Goal: Answer question/provide support

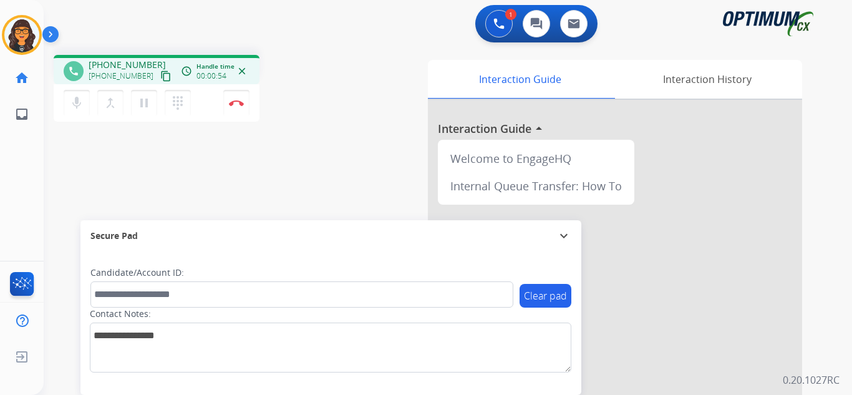
click at [160, 76] on mat-icon "content_copy" at bounding box center [165, 75] width 11 height 11
click at [231, 101] on img at bounding box center [236, 103] width 15 height 6
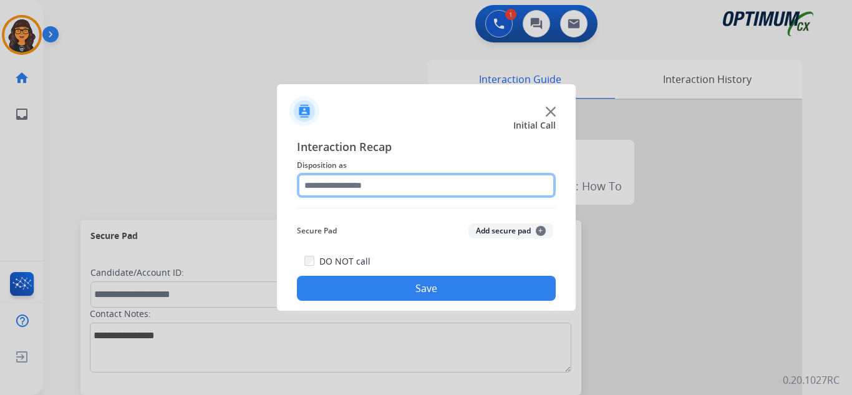
click at [324, 184] on input "text" at bounding box center [426, 185] width 259 height 25
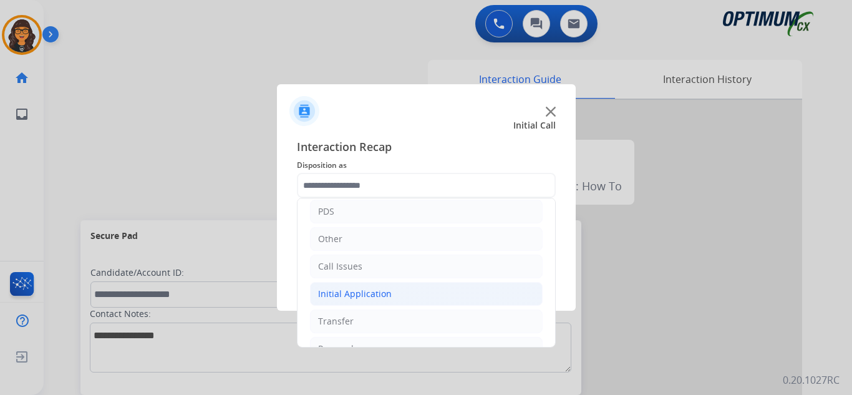
drag, startPoint x: 373, startPoint y: 289, endPoint x: 382, endPoint y: 287, distance: 8.5
click at [374, 289] on div "Initial Application" at bounding box center [355, 293] width 74 height 12
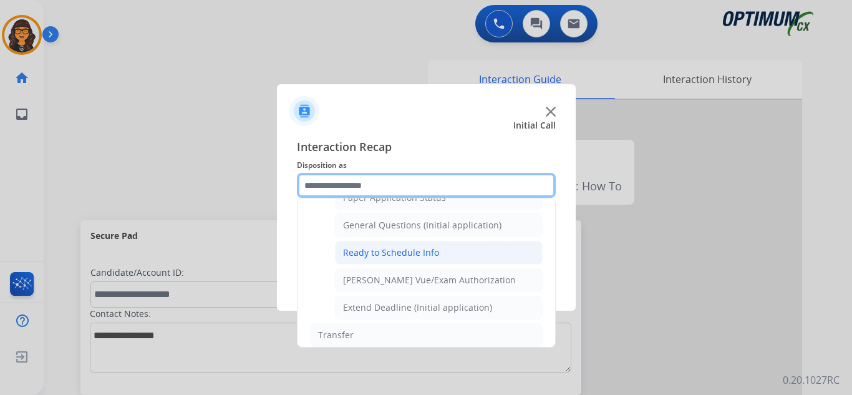
scroll to position [748, 0]
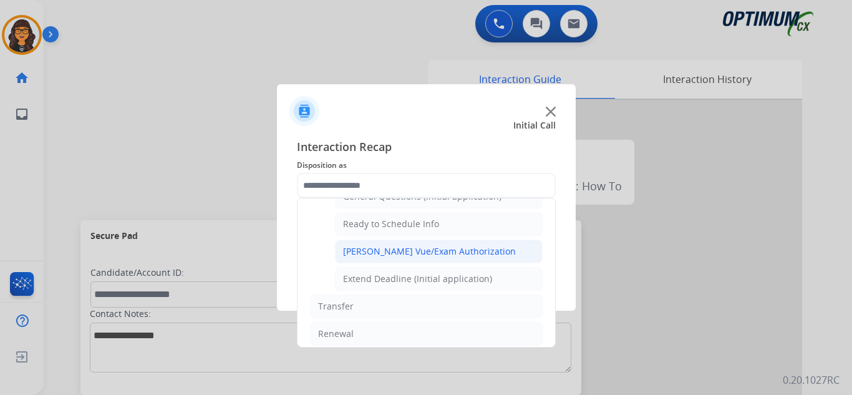
click at [404, 249] on div "Pearson Vue/Exam Authorization" at bounding box center [429, 251] width 173 height 12
type input "**********"
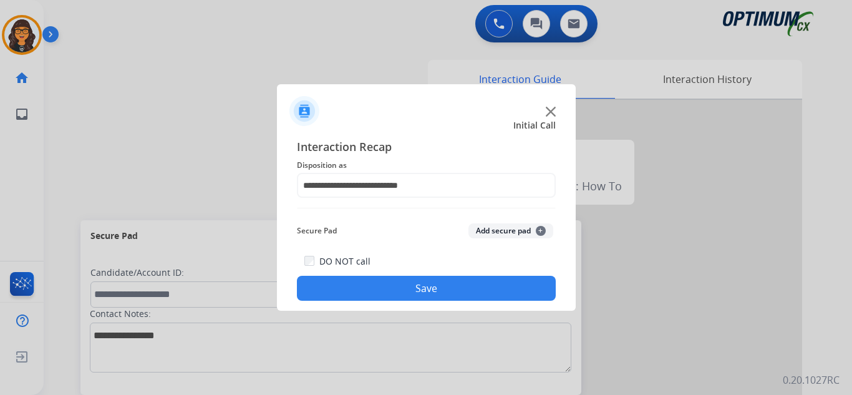
drag, startPoint x: 410, startPoint y: 284, endPoint x: 401, endPoint y: 277, distance: 10.7
click at [410, 284] on button "Save" at bounding box center [426, 288] width 259 height 25
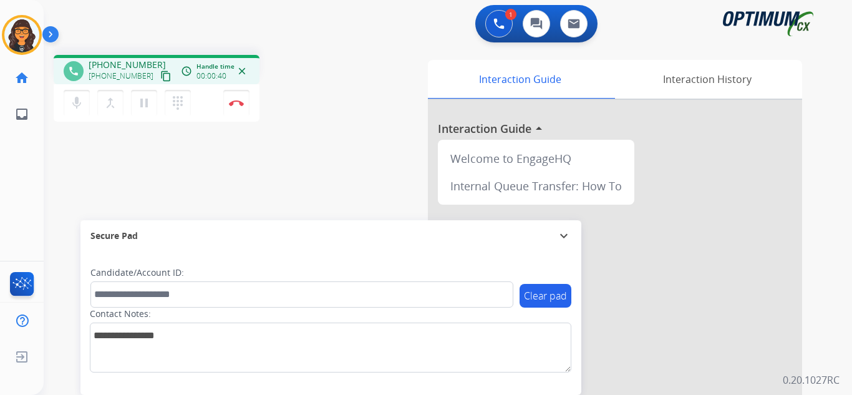
click at [160, 78] on mat-icon "content_copy" at bounding box center [165, 75] width 11 height 11
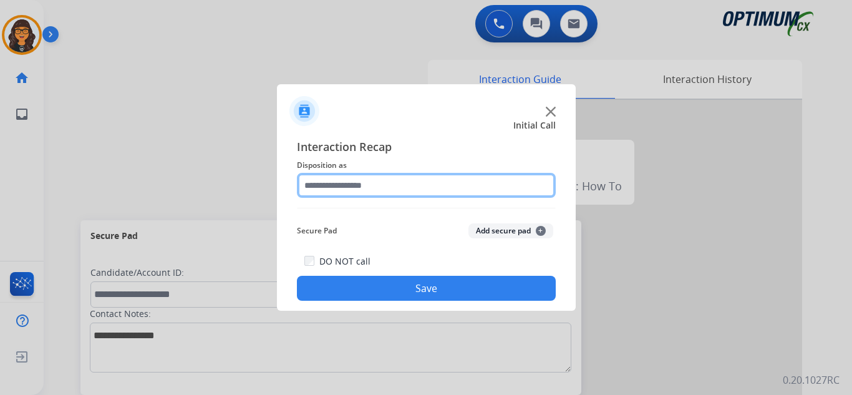
click at [307, 182] on input "text" at bounding box center [426, 185] width 259 height 25
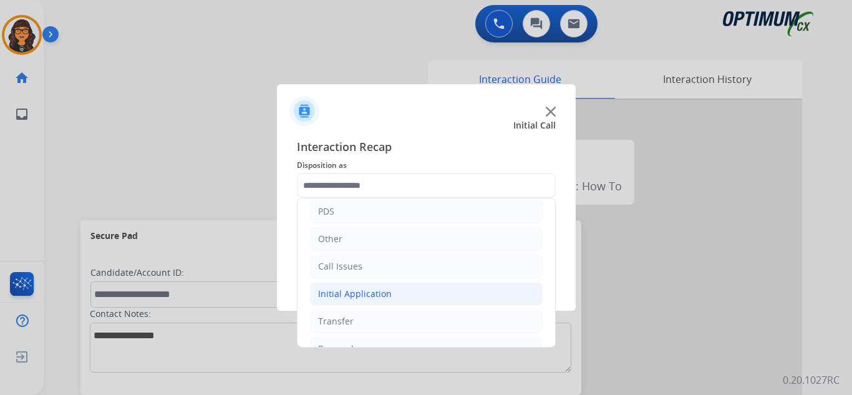
drag, startPoint x: 367, startPoint y: 291, endPoint x: 392, endPoint y: 286, distance: 26.2
click at [367, 291] on div "Initial Application" at bounding box center [355, 293] width 74 height 12
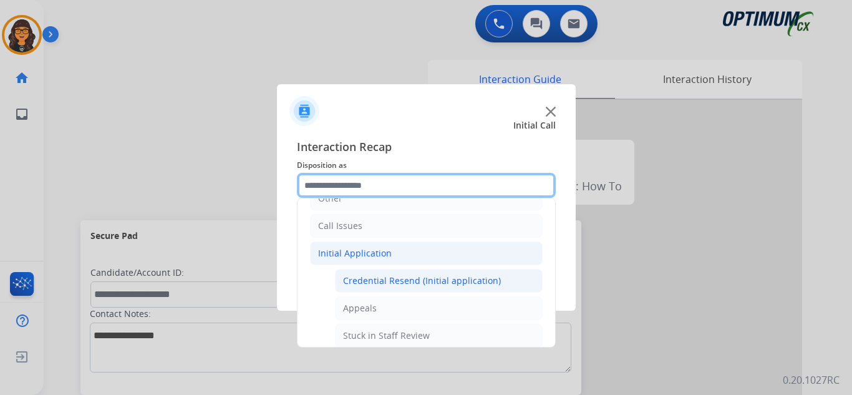
scroll to position [125, 0]
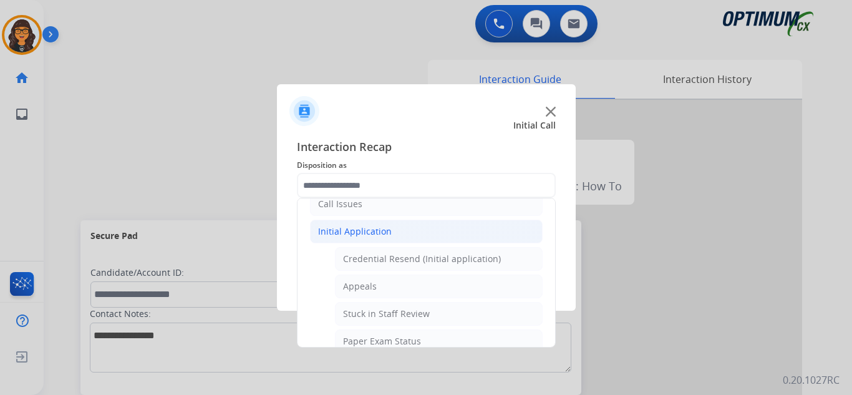
click at [401, 263] on div "Credential Resend (Initial application)" at bounding box center [422, 258] width 158 height 12
type input "**********"
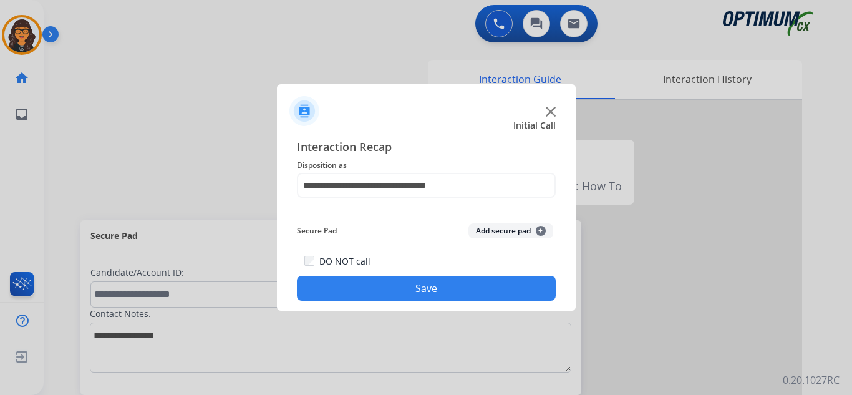
drag, startPoint x: 397, startPoint y: 289, endPoint x: 333, endPoint y: 232, distance: 85.7
click at [398, 288] on button "Save" at bounding box center [426, 288] width 259 height 25
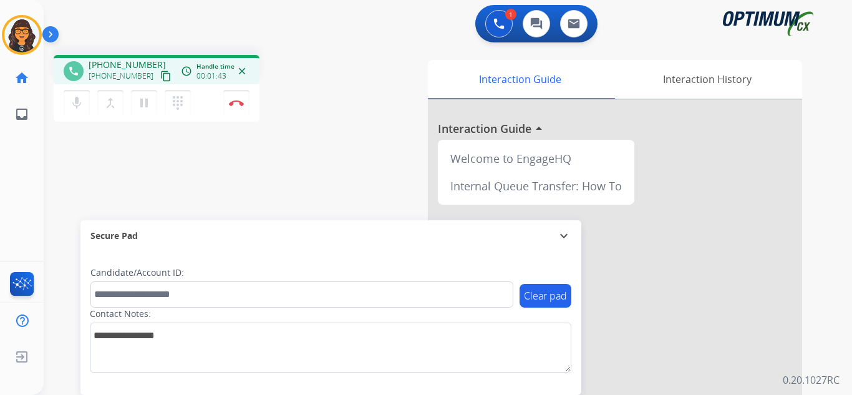
click at [160, 77] on mat-icon "content_copy" at bounding box center [165, 75] width 11 height 11
click at [240, 95] on button "Disconnect" at bounding box center [236, 103] width 26 height 26
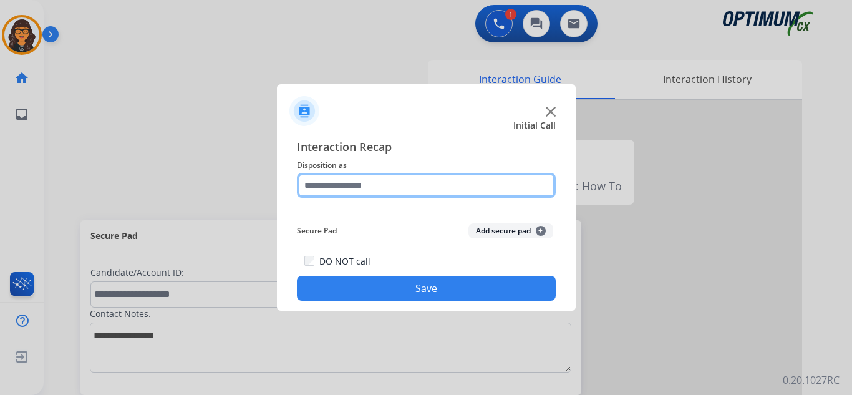
click at [341, 198] on div at bounding box center [426, 185] width 259 height 25
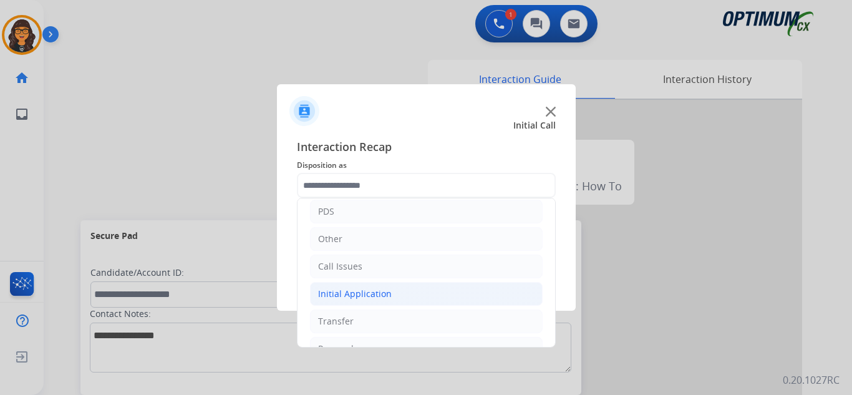
click at [348, 294] on div "Initial Application" at bounding box center [355, 293] width 74 height 12
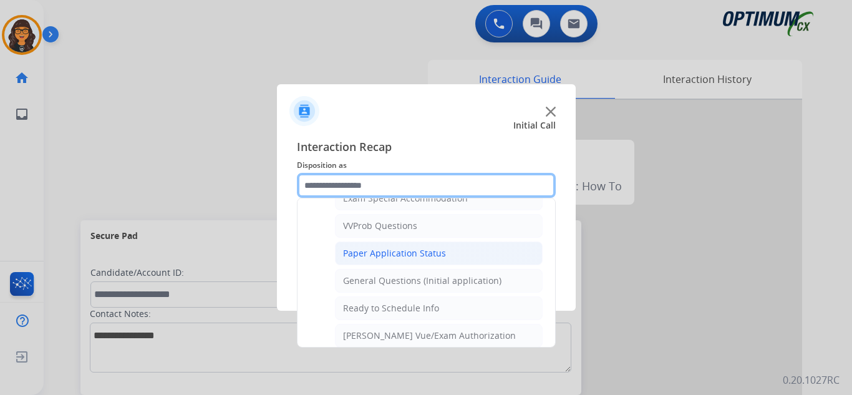
scroll to position [686, 0]
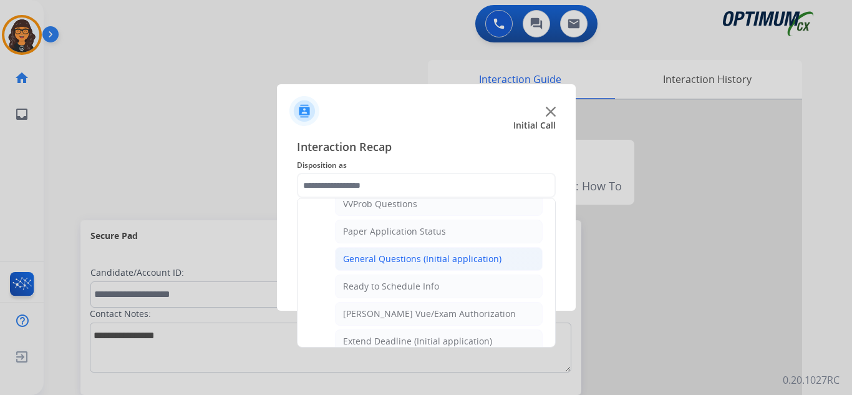
click at [432, 258] on div "General Questions (Initial application)" at bounding box center [422, 258] width 158 height 12
type input "**********"
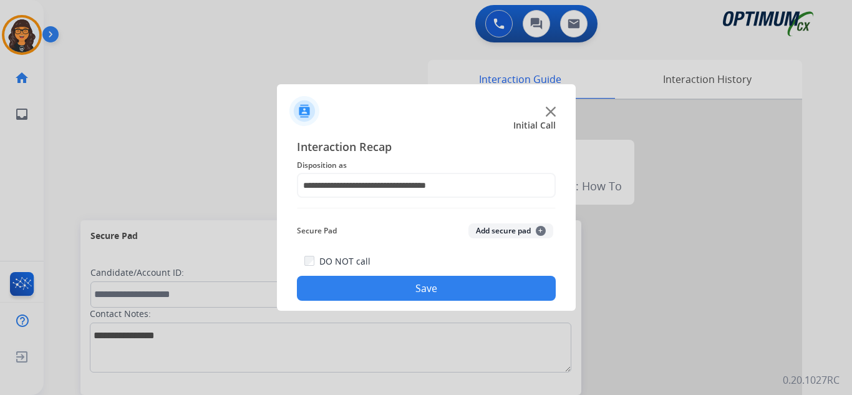
click at [425, 284] on button "Save" at bounding box center [426, 288] width 259 height 25
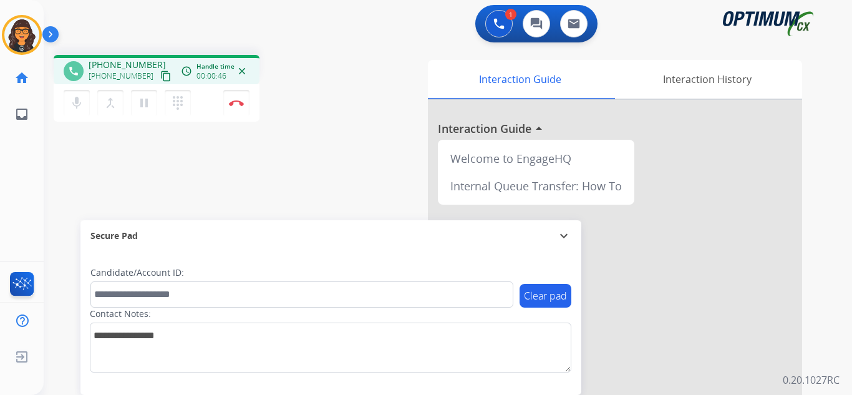
click at [160, 74] on mat-icon "content_copy" at bounding box center [165, 75] width 11 height 11
click at [233, 105] on img at bounding box center [236, 103] width 15 height 6
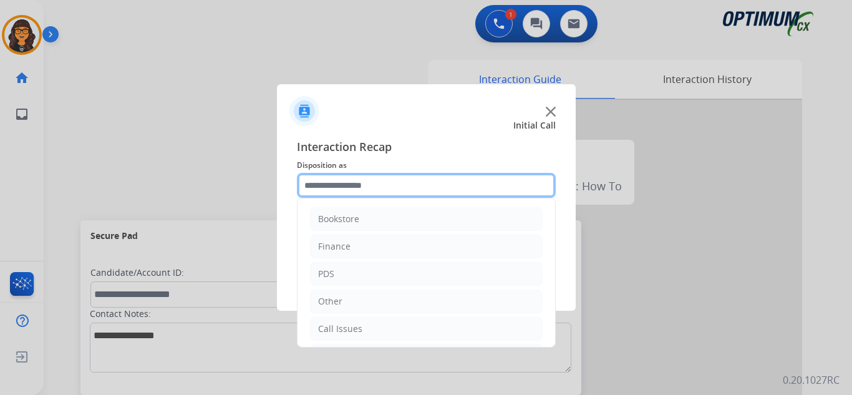
click at [389, 183] on input "text" at bounding box center [426, 185] width 259 height 25
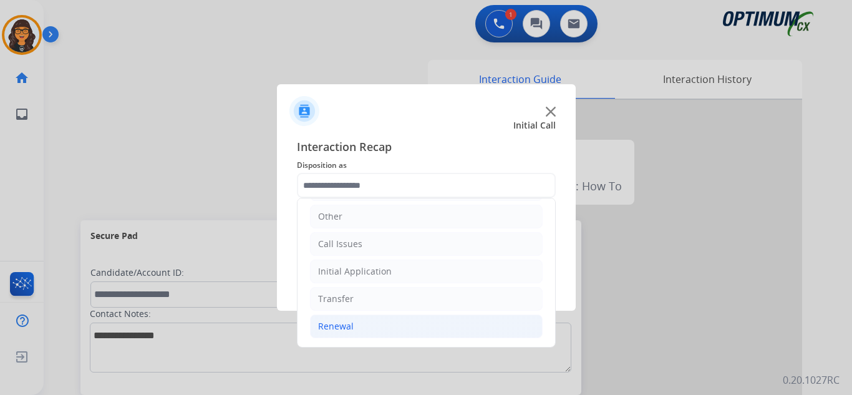
click at [347, 326] on div "Renewal" at bounding box center [336, 326] width 36 height 12
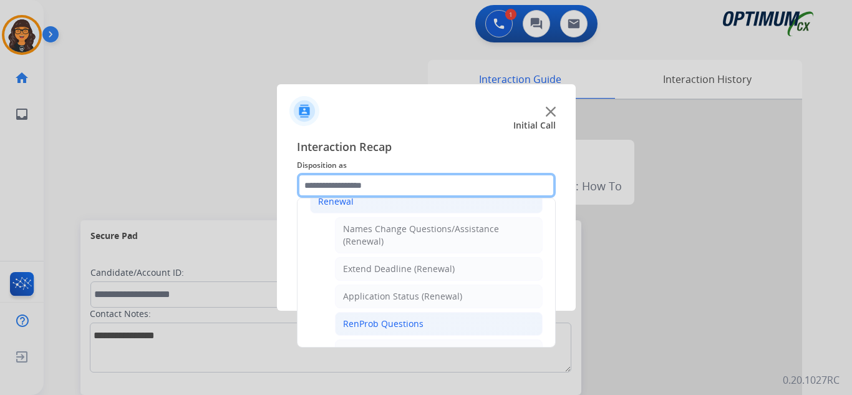
scroll to position [272, 0]
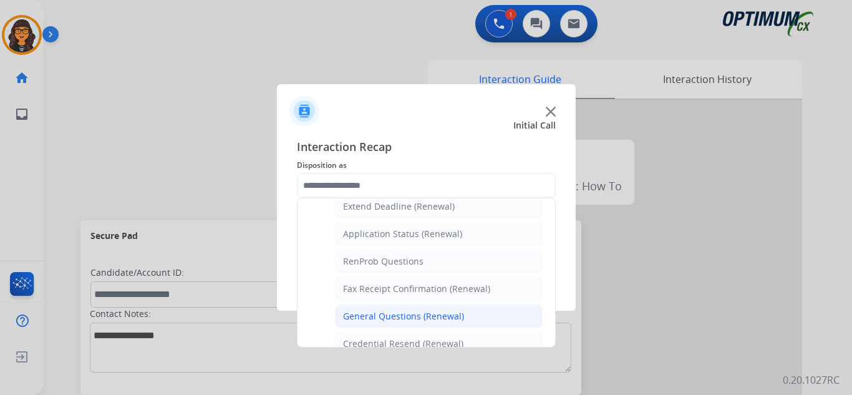
click at [387, 317] on div "General Questions (Renewal)" at bounding box center [403, 316] width 121 height 12
type input "**********"
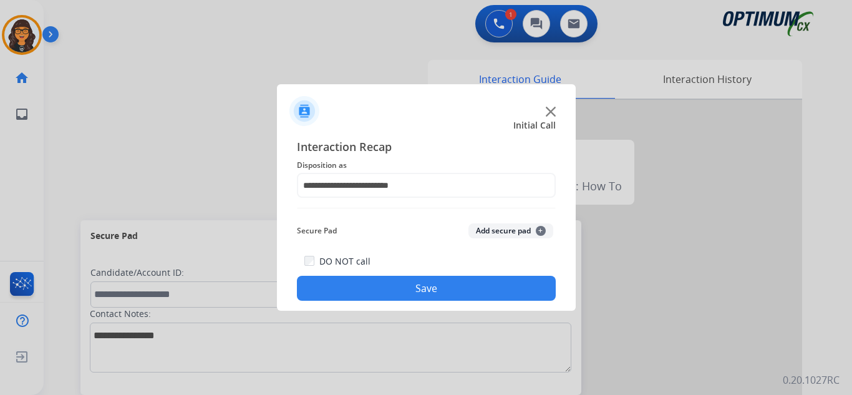
click at [414, 287] on button "Save" at bounding box center [426, 288] width 259 height 25
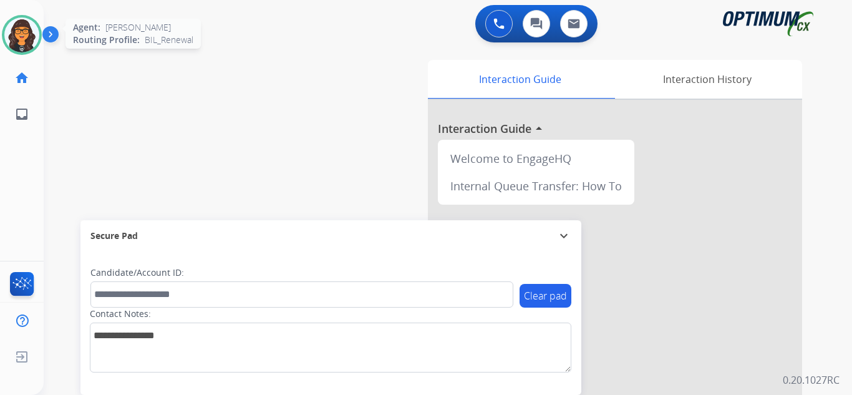
click at [34, 36] on img at bounding box center [21, 34] width 35 height 35
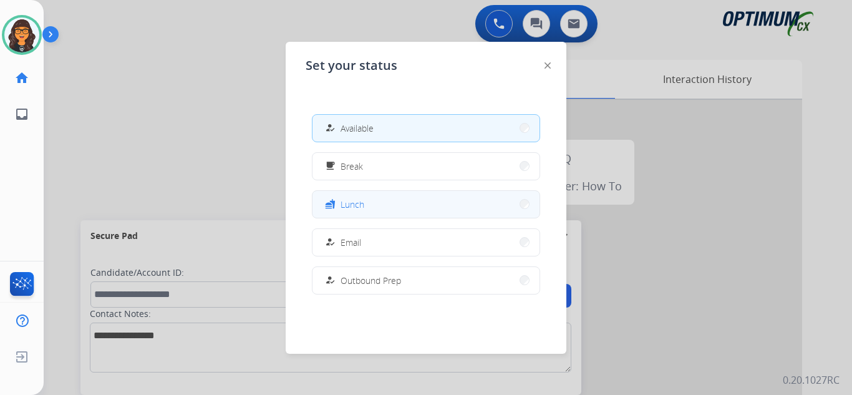
click at [372, 194] on button "fastfood Lunch" at bounding box center [425, 204] width 227 height 27
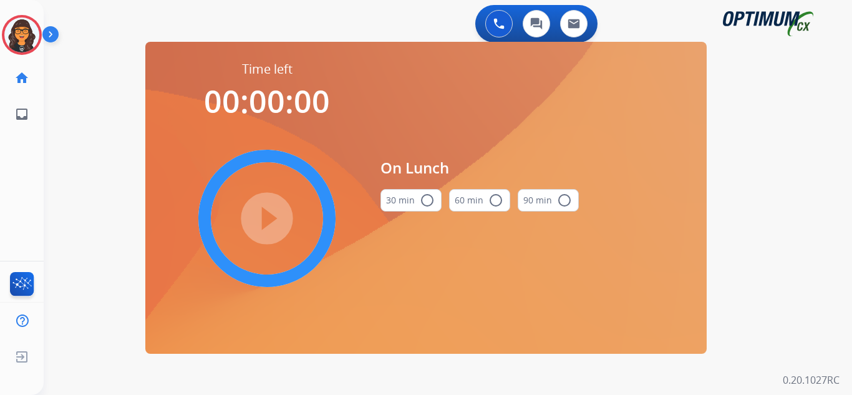
click at [411, 198] on button "30 min radio_button_unchecked" at bounding box center [410, 200] width 61 height 22
click at [271, 211] on mat-icon "play_circle_filled" at bounding box center [266, 218] width 15 height 15
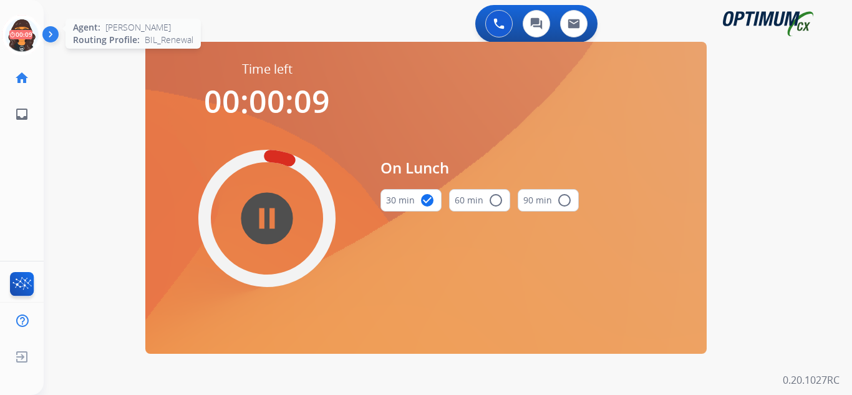
click at [22, 39] on icon at bounding box center [22, 35] width 41 height 41
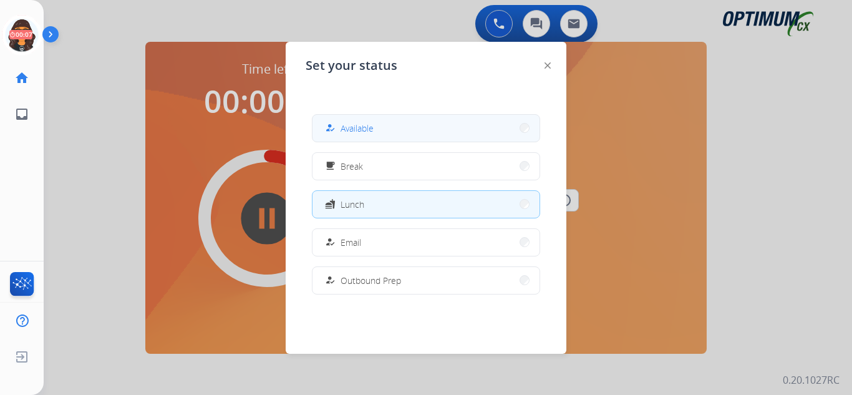
click at [365, 119] on button "how_to_reg Available" at bounding box center [425, 128] width 227 height 27
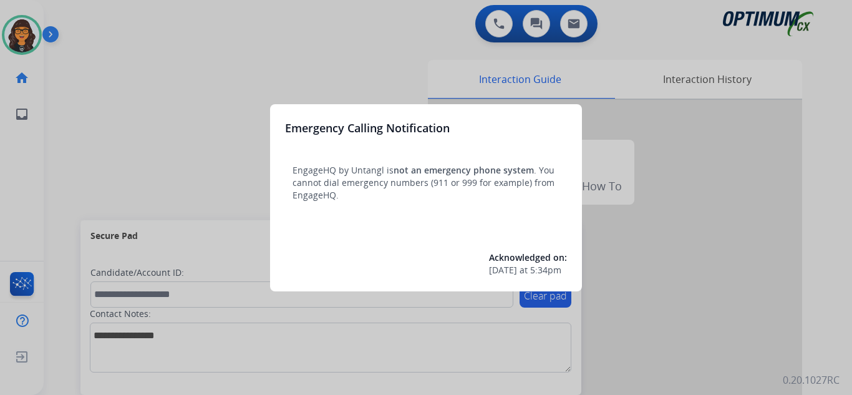
click at [71, 9] on div at bounding box center [426, 197] width 852 height 395
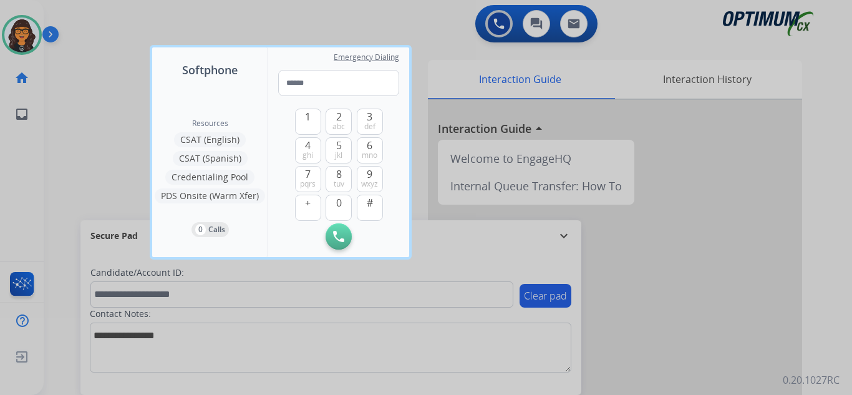
click at [72, 9] on div at bounding box center [426, 197] width 852 height 395
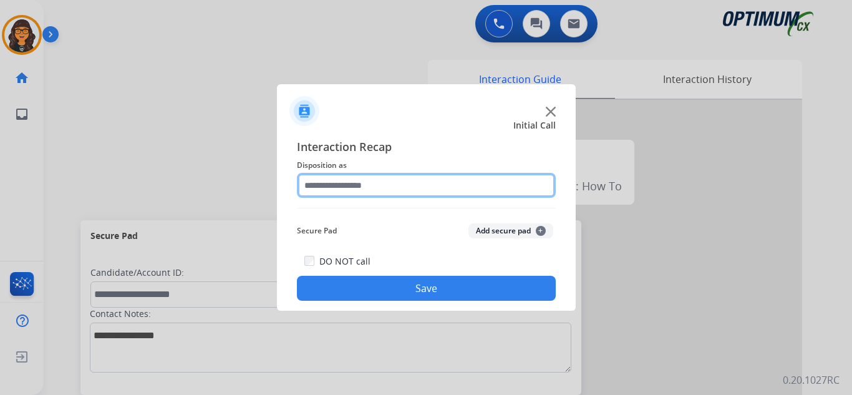
click at [333, 185] on input "text" at bounding box center [426, 185] width 259 height 25
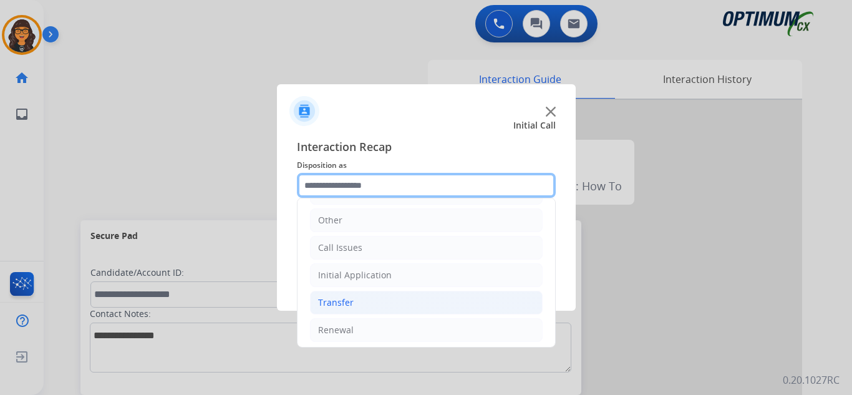
scroll to position [85, 0]
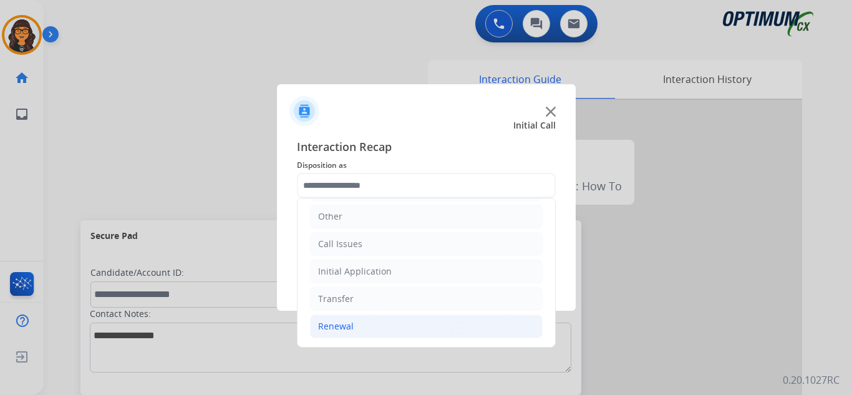
click at [331, 330] on div "Renewal" at bounding box center [336, 326] width 36 height 12
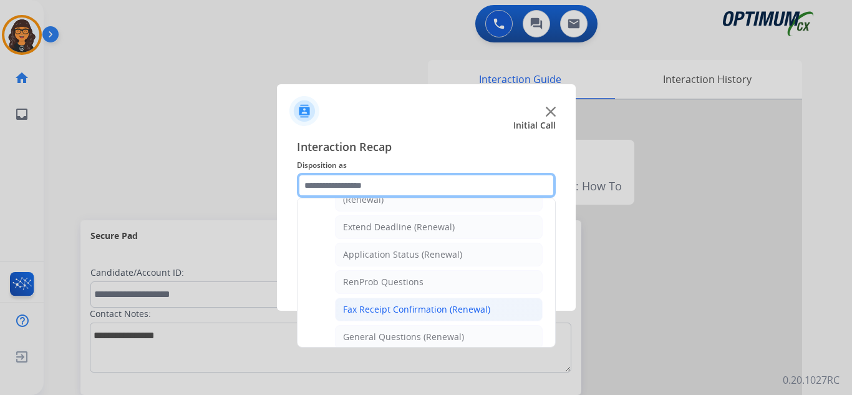
scroll to position [272, 0]
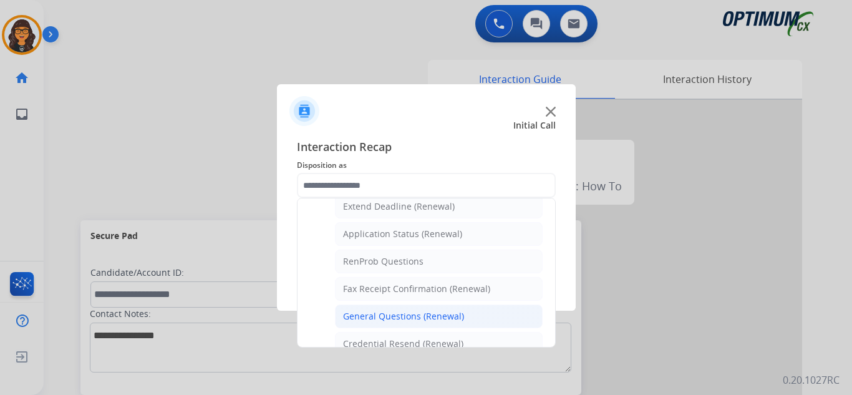
click at [396, 319] on div "General Questions (Renewal)" at bounding box center [403, 316] width 121 height 12
type input "**********"
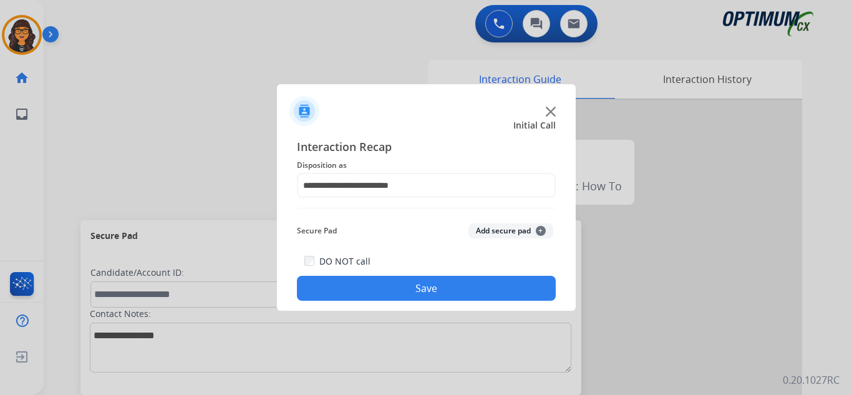
click at [402, 285] on button "Save" at bounding box center [426, 288] width 259 height 25
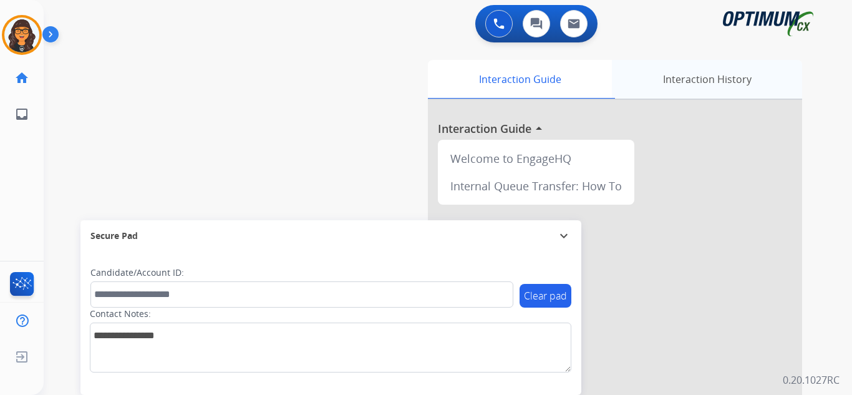
click at [679, 79] on div "Interaction History" at bounding box center [707, 79] width 190 height 39
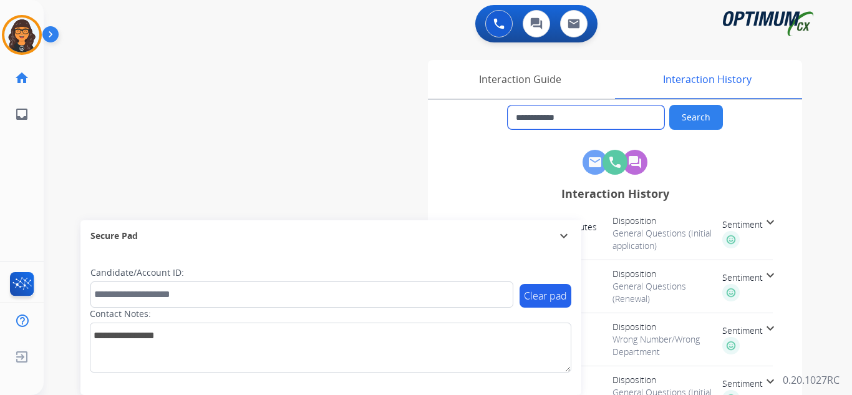
drag, startPoint x: 589, startPoint y: 112, endPoint x: 527, endPoint y: 118, distance: 61.4
click at [527, 118] on input "**********" at bounding box center [585, 117] width 156 height 24
click at [508, 75] on div "Interaction Guide" at bounding box center [520, 79] width 184 height 39
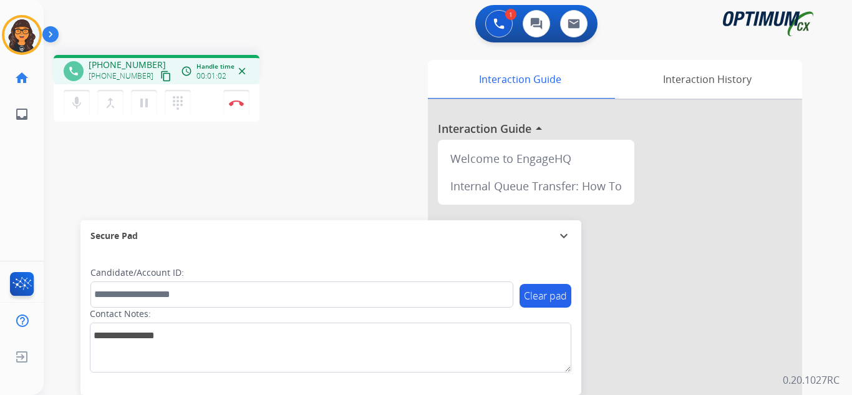
click at [160, 73] on mat-icon "content_copy" at bounding box center [165, 75] width 11 height 11
click at [239, 102] on img at bounding box center [236, 103] width 15 height 6
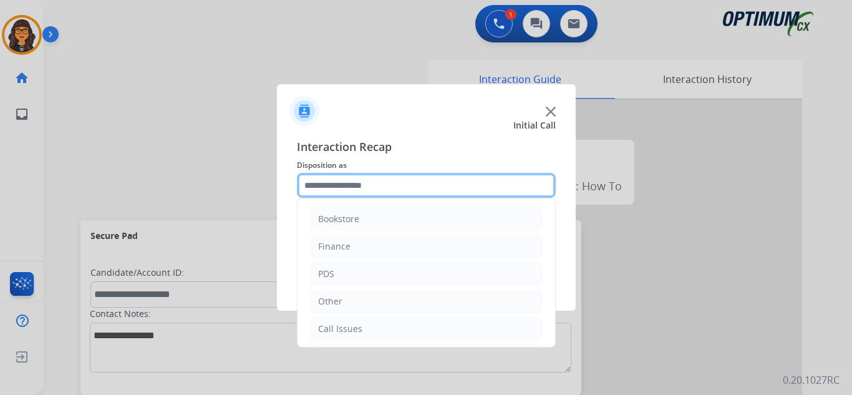
click at [369, 184] on input "text" at bounding box center [426, 185] width 259 height 25
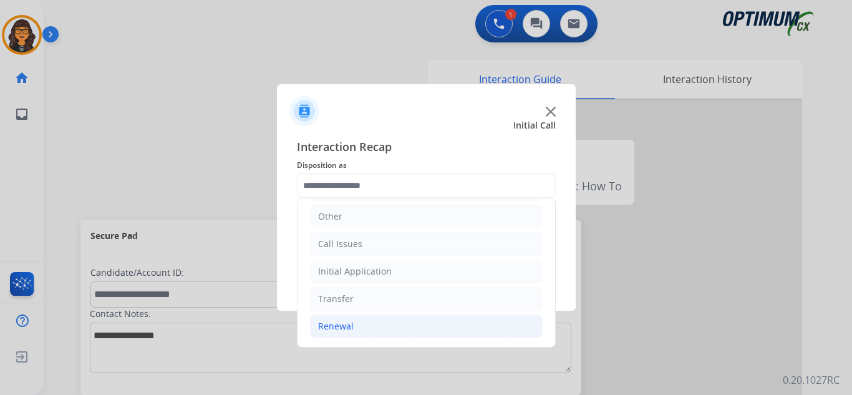
click at [339, 317] on li "Renewal" at bounding box center [426, 326] width 233 height 24
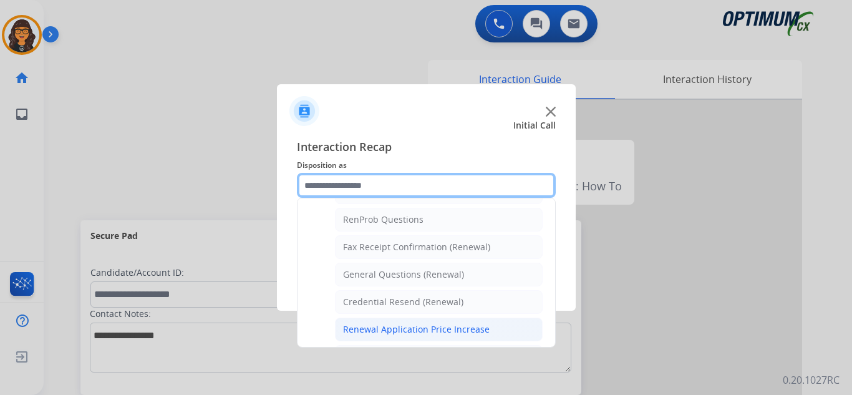
scroll to position [294, 0]
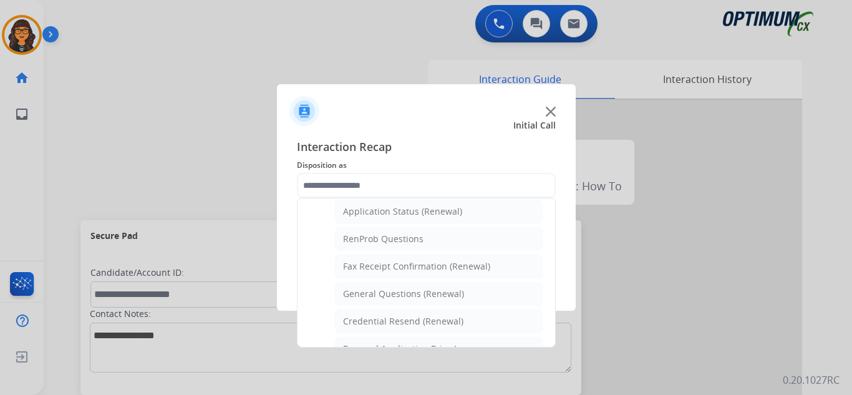
click at [415, 287] on li "General Questions (Renewal)" at bounding box center [439, 294] width 208 height 24
type input "**********"
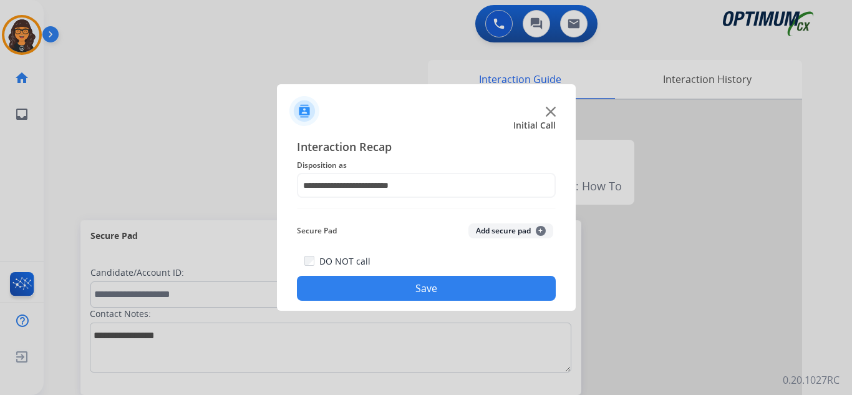
drag, startPoint x: 411, startPoint y: 290, endPoint x: 241, endPoint y: 185, distance: 199.8
click at [411, 290] on button "Save" at bounding box center [426, 288] width 259 height 25
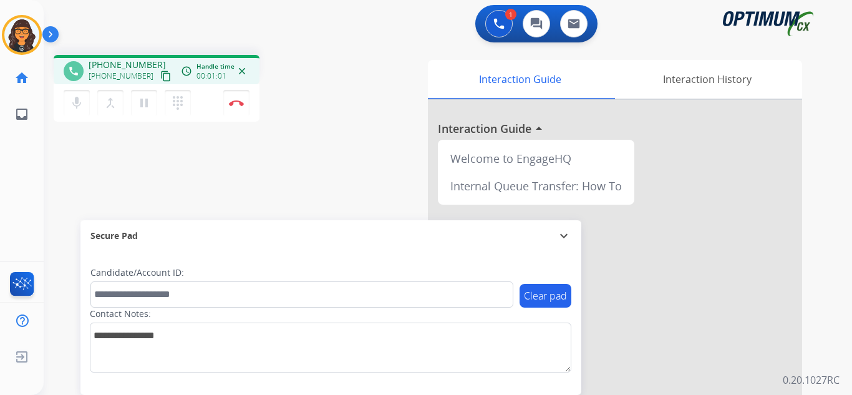
click at [160, 73] on mat-icon "content_copy" at bounding box center [165, 75] width 11 height 11
click at [239, 99] on button "Disconnect" at bounding box center [236, 103] width 26 height 26
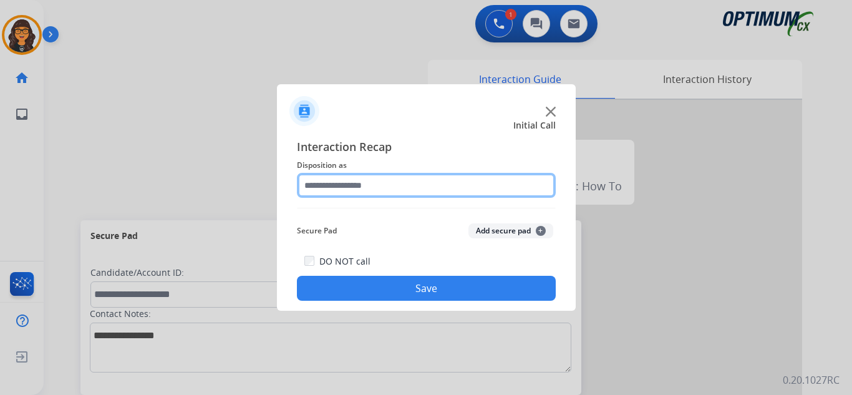
click at [344, 181] on input "text" at bounding box center [426, 185] width 259 height 25
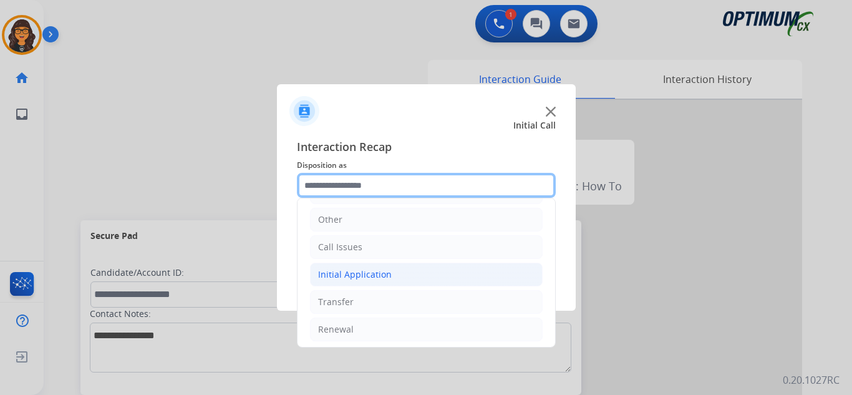
scroll to position [85, 0]
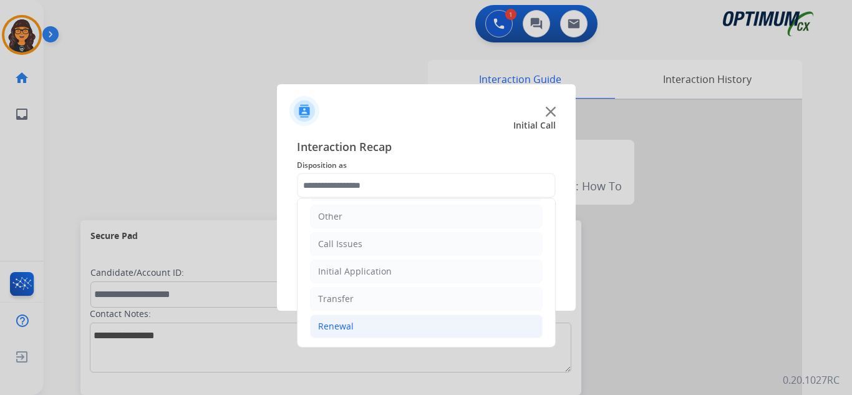
click at [333, 322] on div "Renewal" at bounding box center [336, 326] width 36 height 12
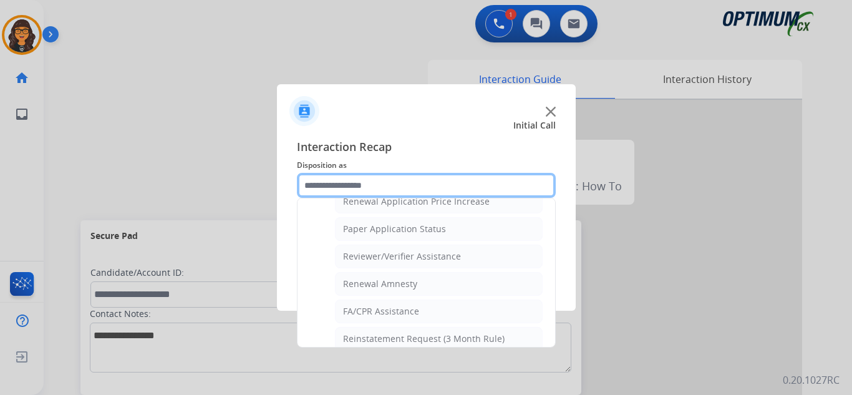
scroll to position [357, 0]
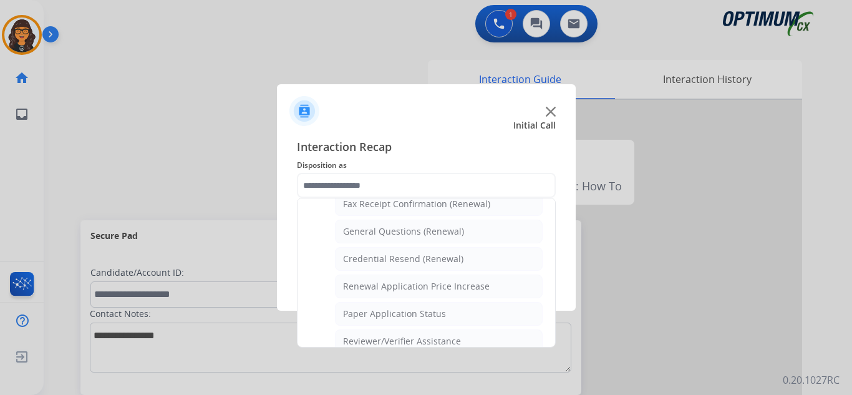
click at [403, 238] on li "General Questions (Renewal)" at bounding box center [439, 231] width 208 height 24
type input "**********"
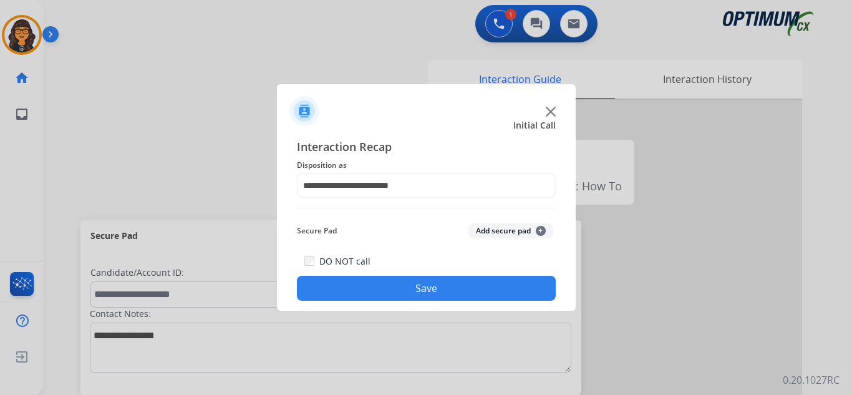
click at [408, 285] on button "Save" at bounding box center [426, 288] width 259 height 25
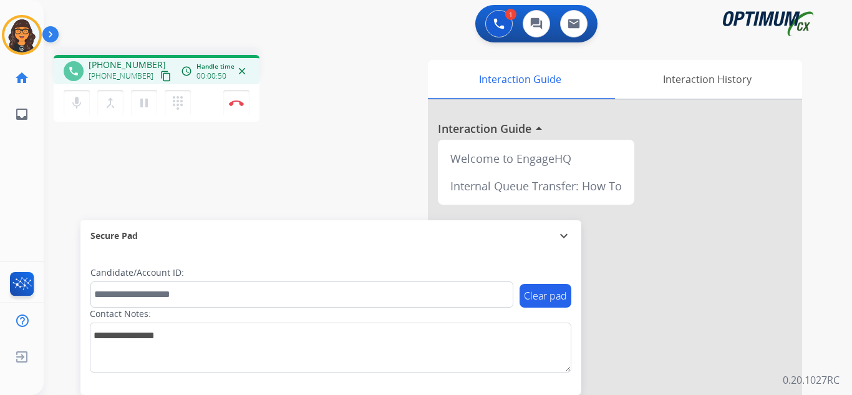
click at [160, 72] on mat-icon "content_copy" at bounding box center [165, 75] width 11 height 11
click at [158, 72] on button "content_copy" at bounding box center [165, 76] width 15 height 15
click at [239, 98] on button "Disconnect" at bounding box center [236, 103] width 26 height 26
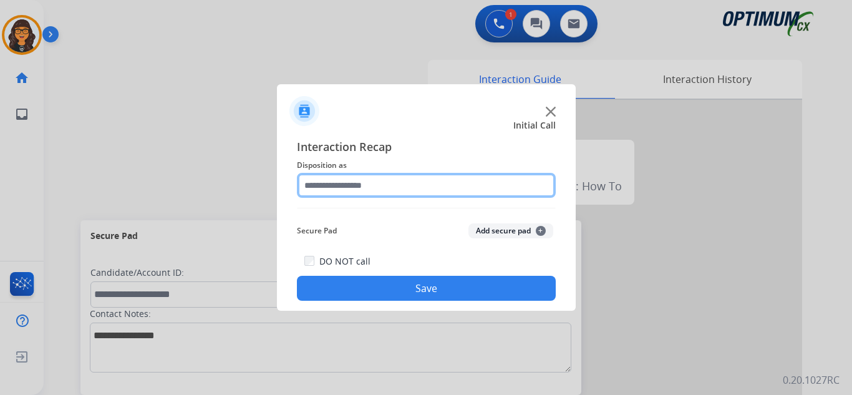
click at [355, 184] on input "text" at bounding box center [426, 185] width 259 height 25
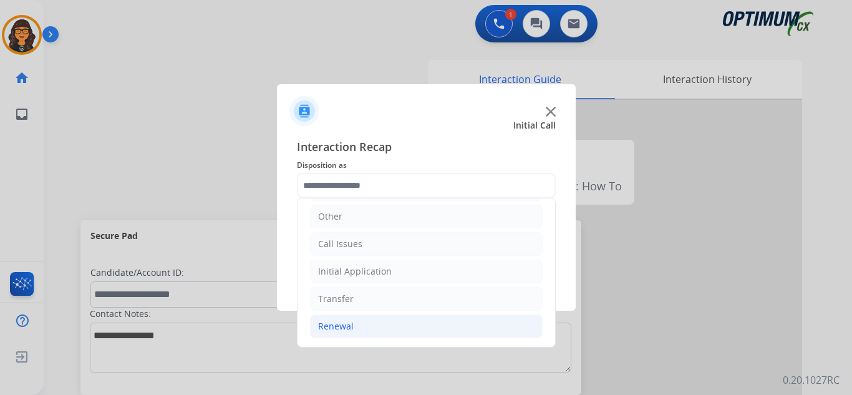
click at [338, 331] on div "Renewal" at bounding box center [336, 326] width 36 height 12
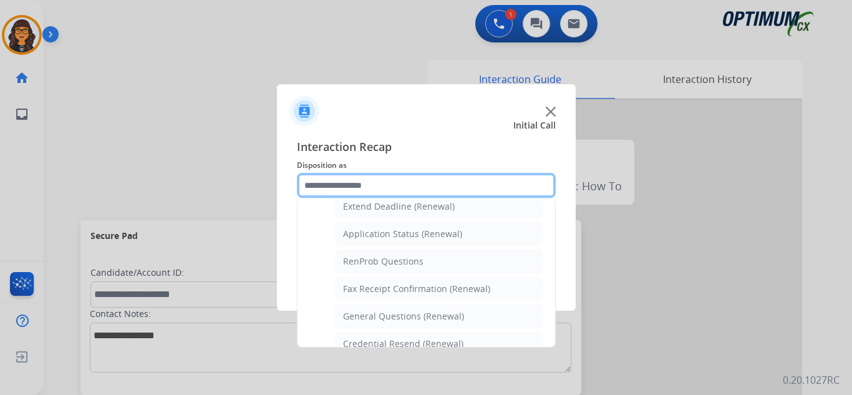
scroll to position [334, 0]
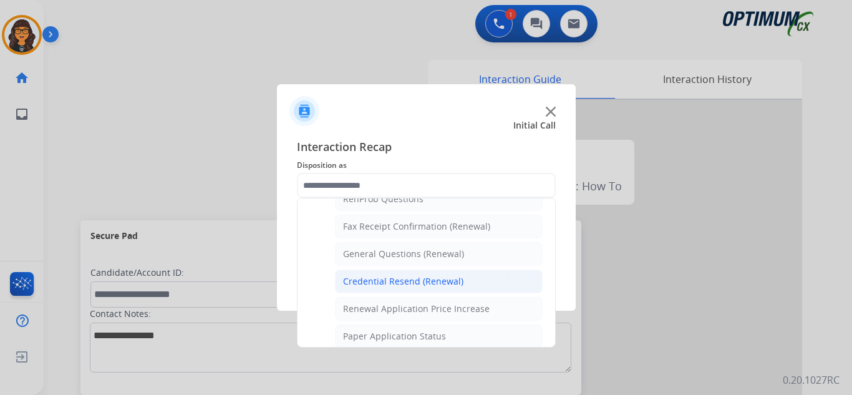
click at [395, 277] on div "Credential Resend (Renewal)" at bounding box center [403, 281] width 120 height 12
type input "**********"
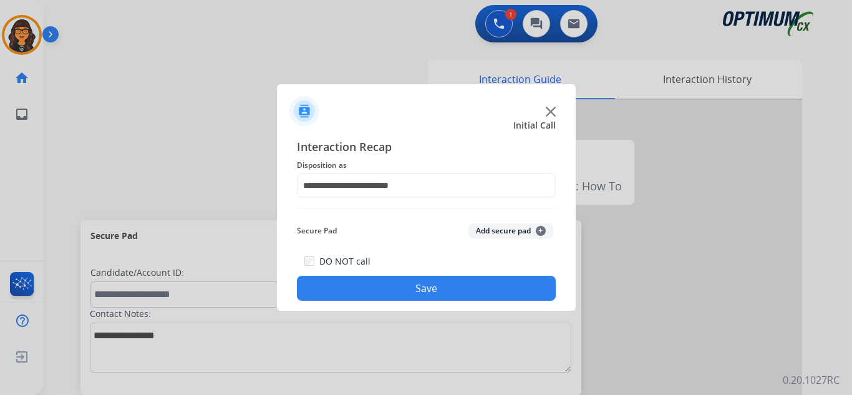
click at [387, 290] on button "Save" at bounding box center [426, 288] width 259 height 25
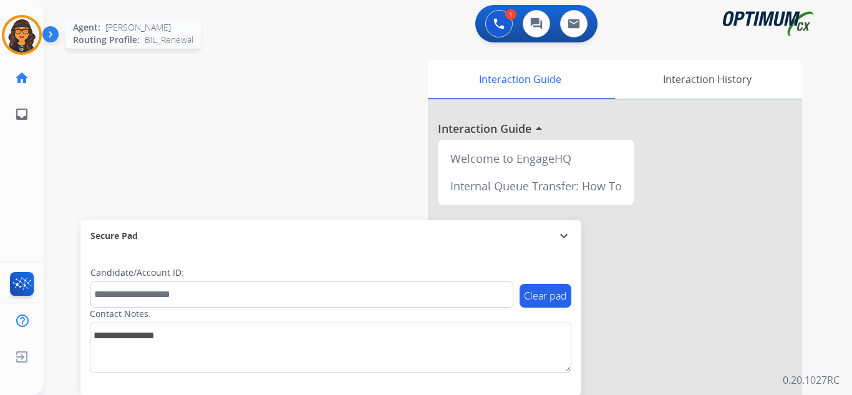
click at [32, 32] on img at bounding box center [21, 34] width 35 height 35
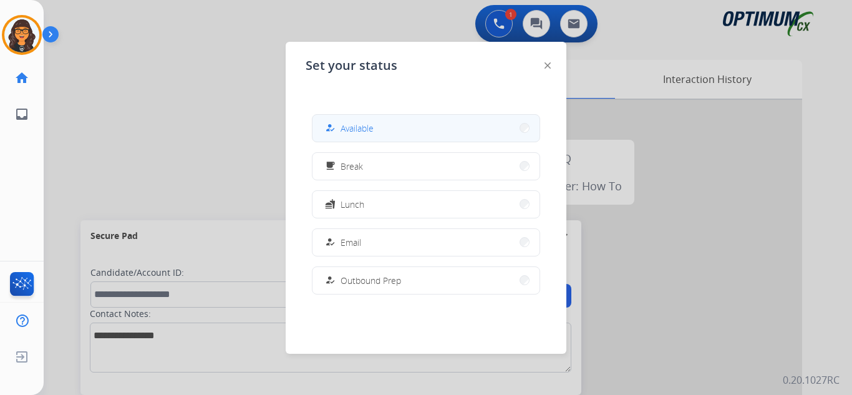
click at [340, 127] on div "how_to_reg Available" at bounding box center [347, 127] width 51 height 15
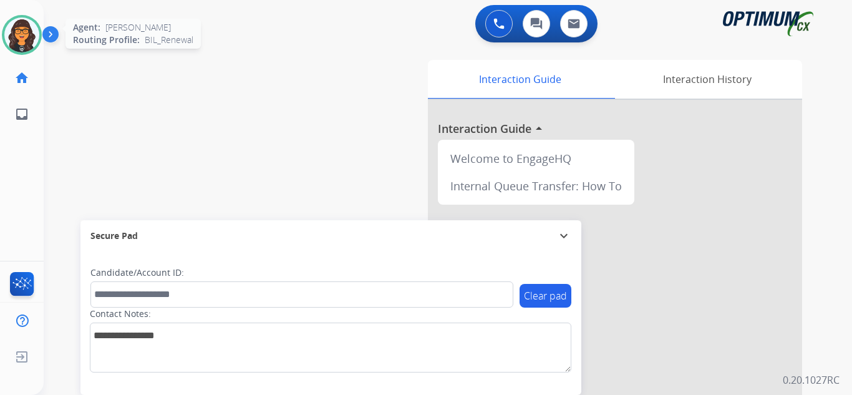
click at [24, 46] on img at bounding box center [21, 34] width 35 height 35
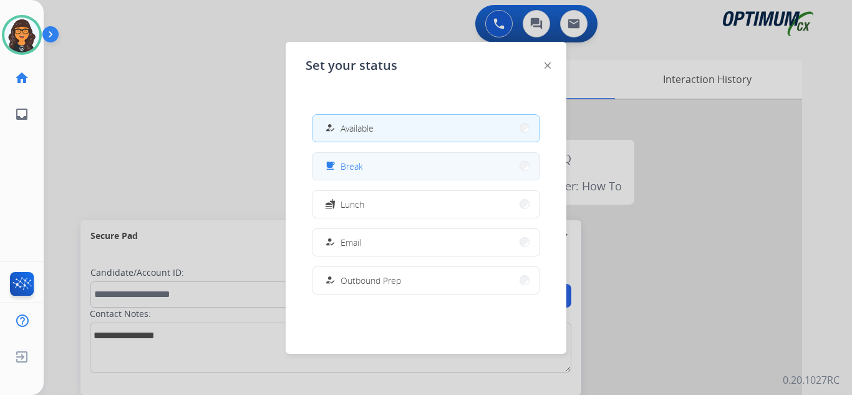
click at [353, 155] on button "free_breakfast Break" at bounding box center [425, 166] width 227 height 27
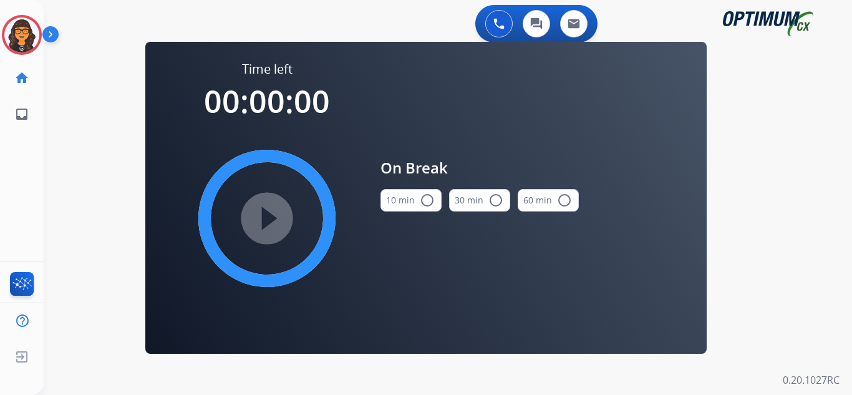
click at [405, 211] on button "10 min radio_button_unchecked" at bounding box center [410, 200] width 61 height 22
drag, startPoint x: 247, startPoint y: 218, endPoint x: 254, endPoint y: 218, distance: 7.5
click at [259, 218] on mat-icon "play_circle_filled" at bounding box center [266, 218] width 15 height 15
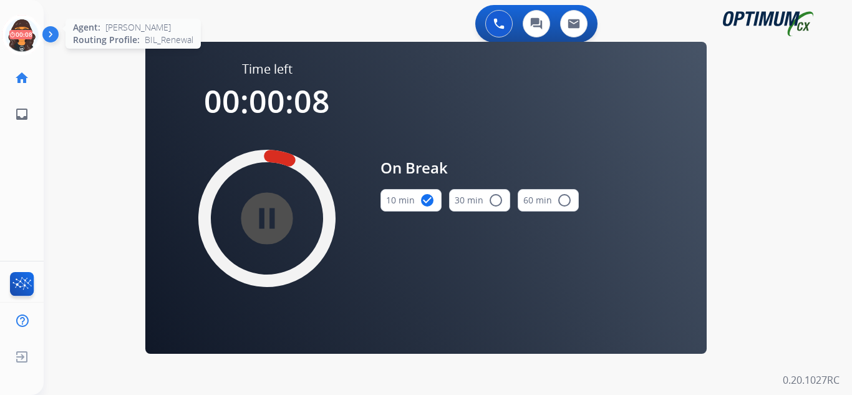
click at [26, 34] on icon at bounding box center [22, 35] width 41 height 41
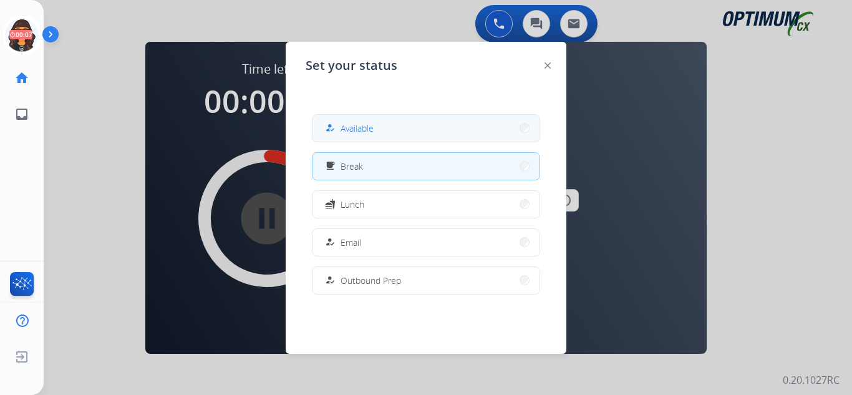
click at [364, 122] on span "Available" at bounding box center [356, 128] width 33 height 13
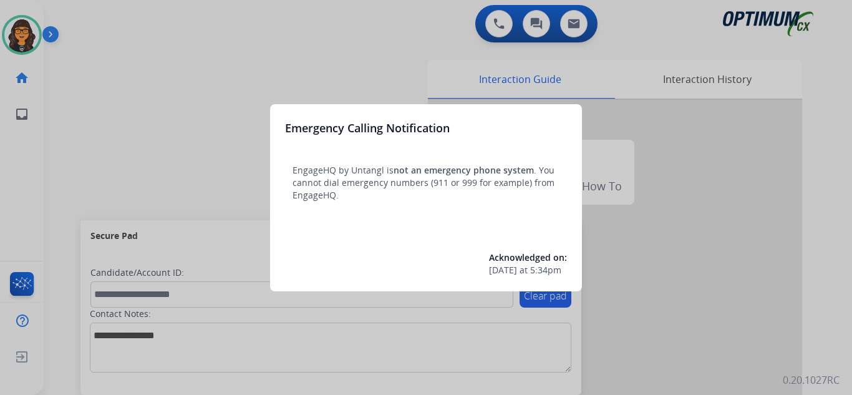
click at [79, 26] on div at bounding box center [426, 197] width 852 height 395
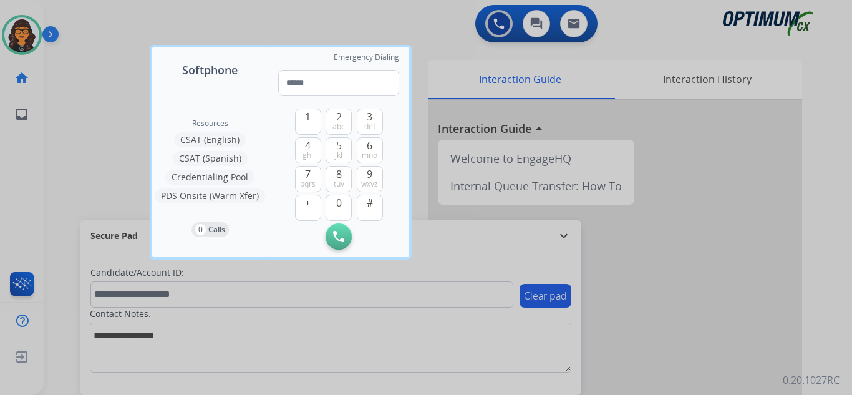
click at [79, 26] on div at bounding box center [426, 197] width 852 height 395
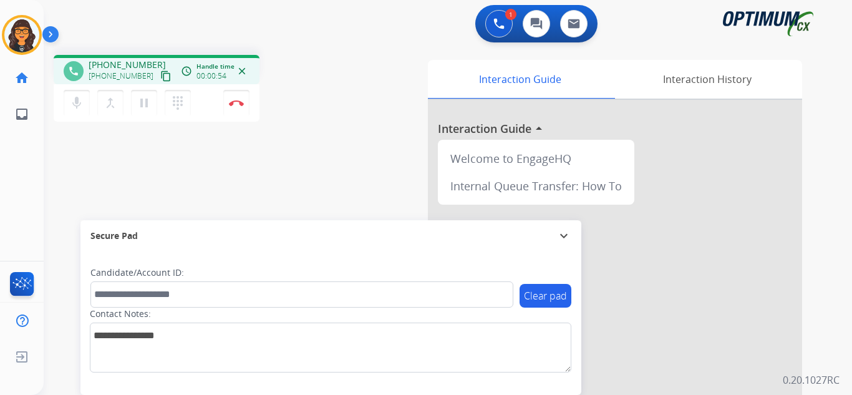
click at [160, 71] on mat-icon "content_copy" at bounding box center [165, 75] width 11 height 11
click at [234, 106] on button "Disconnect" at bounding box center [236, 103] width 26 height 26
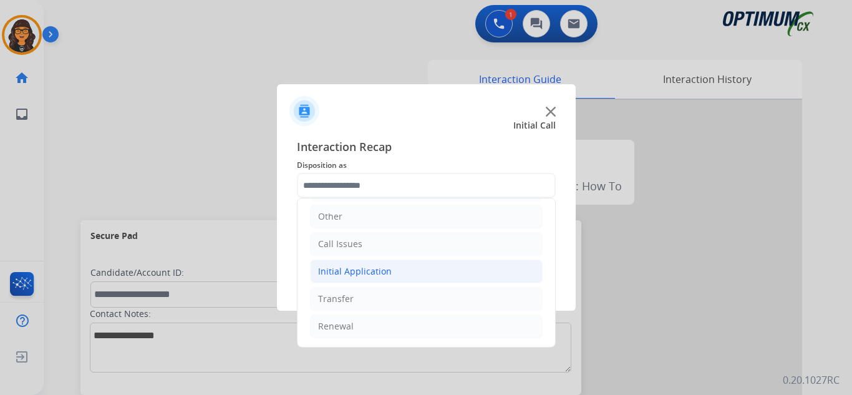
click at [369, 265] on div "Initial Application" at bounding box center [355, 271] width 74 height 12
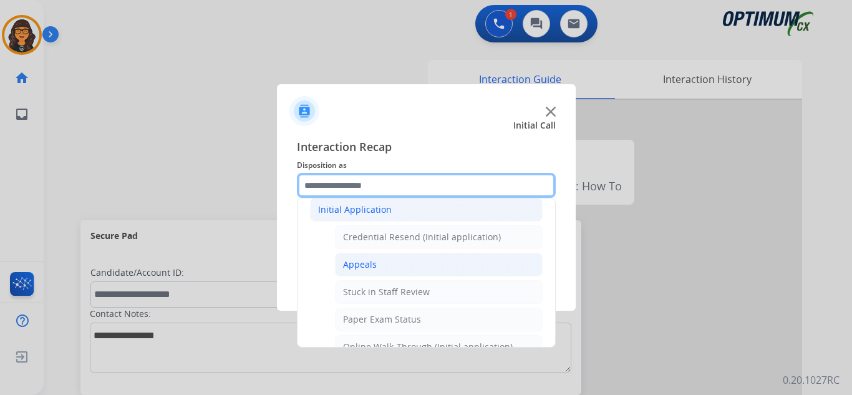
scroll to position [147, 0]
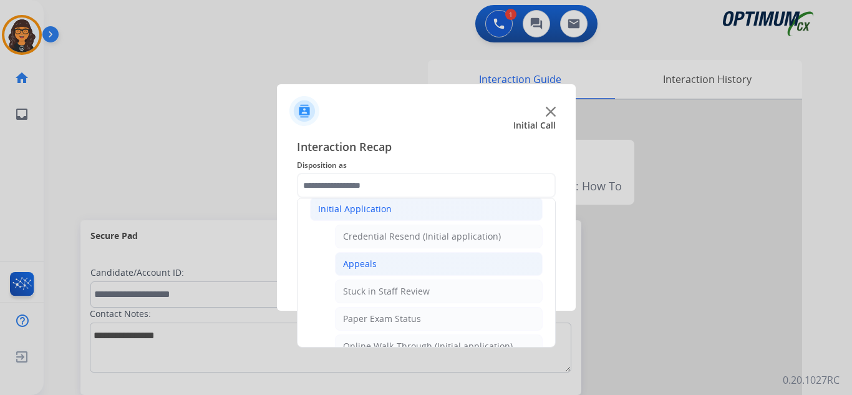
click at [368, 262] on div "Appeals" at bounding box center [360, 263] width 34 height 12
type input "*******"
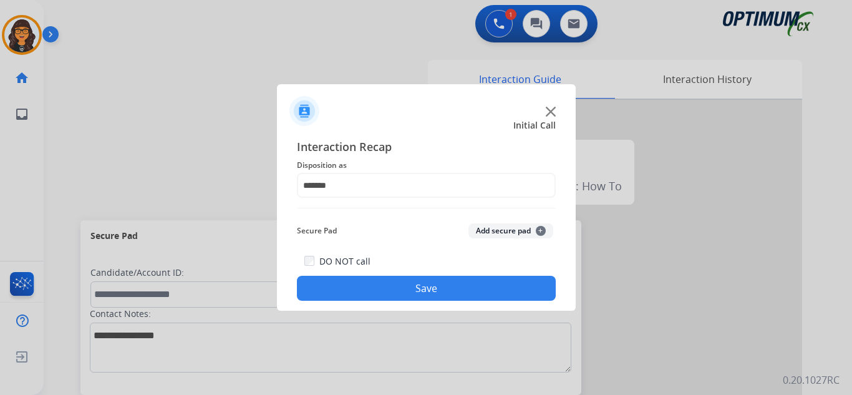
click at [404, 297] on button "Save" at bounding box center [426, 288] width 259 height 25
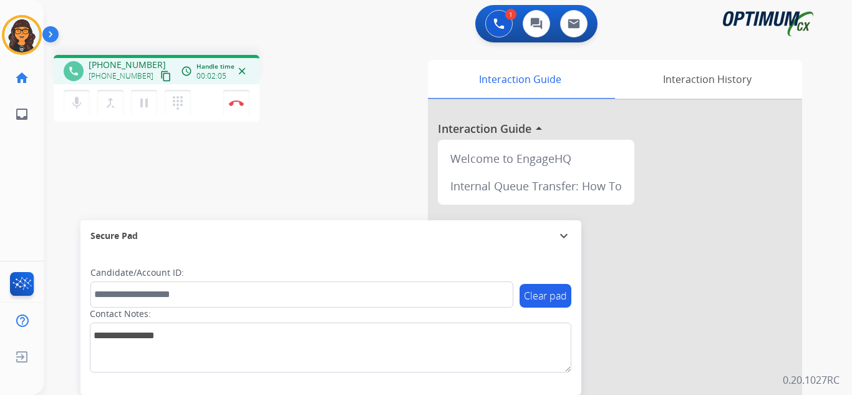
click at [160, 75] on mat-icon "content_copy" at bounding box center [165, 75] width 11 height 11
click at [234, 98] on button "Disconnect" at bounding box center [236, 103] width 26 height 26
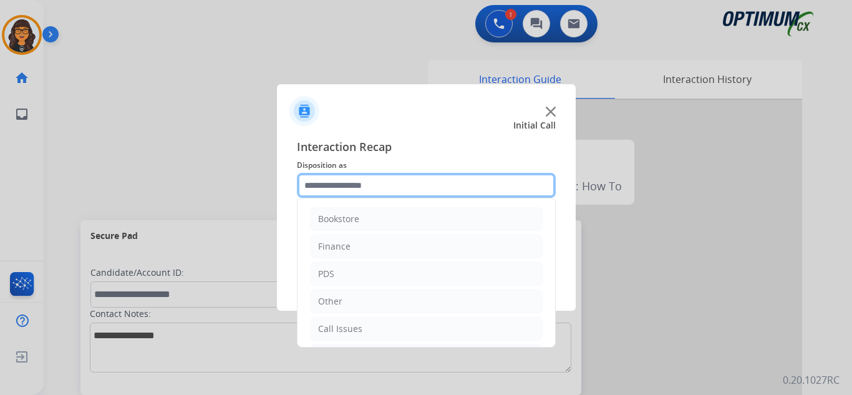
click at [363, 188] on input "text" at bounding box center [426, 185] width 259 height 25
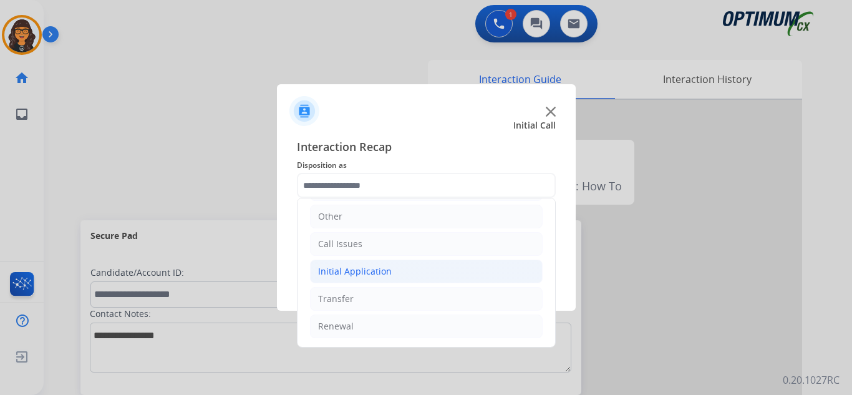
click at [360, 277] on div "Initial Application" at bounding box center [355, 271] width 74 height 12
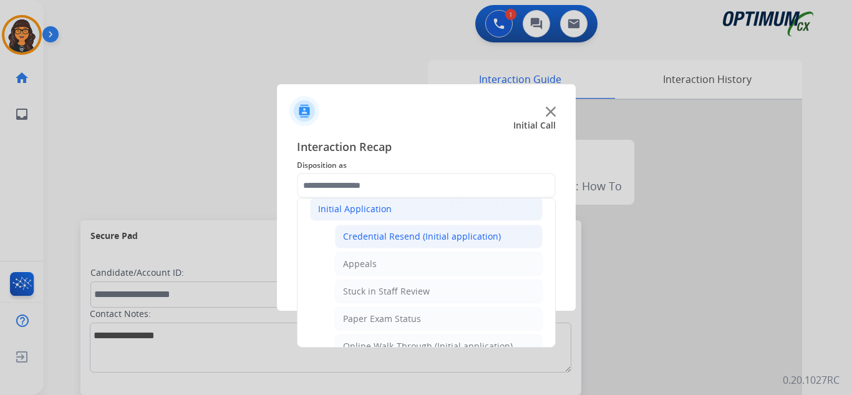
click at [427, 236] on div "Credential Resend (Initial application)" at bounding box center [422, 236] width 158 height 12
type input "**********"
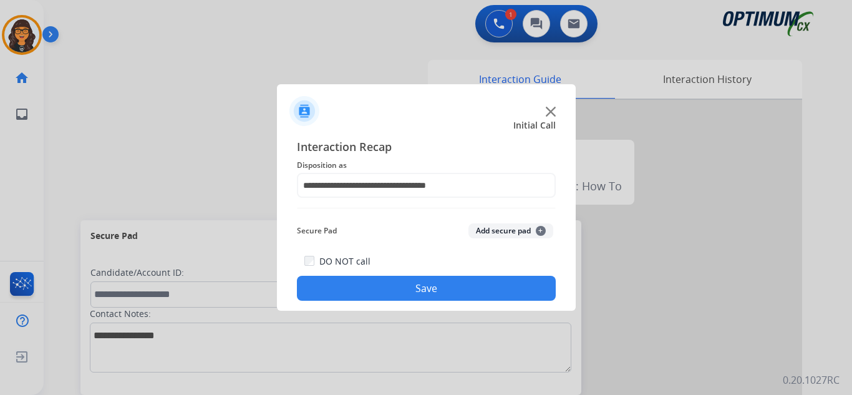
drag, startPoint x: 421, startPoint y: 279, endPoint x: 421, endPoint y: 289, distance: 10.6
click at [421, 289] on button "Save" at bounding box center [426, 288] width 259 height 25
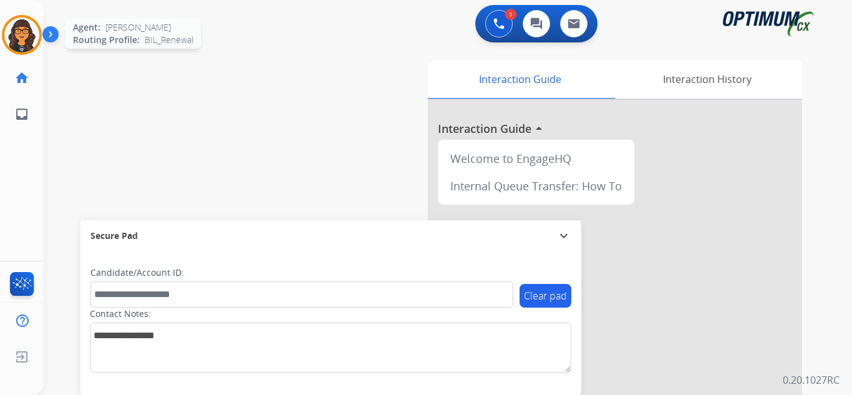
click at [25, 30] on img at bounding box center [21, 34] width 35 height 35
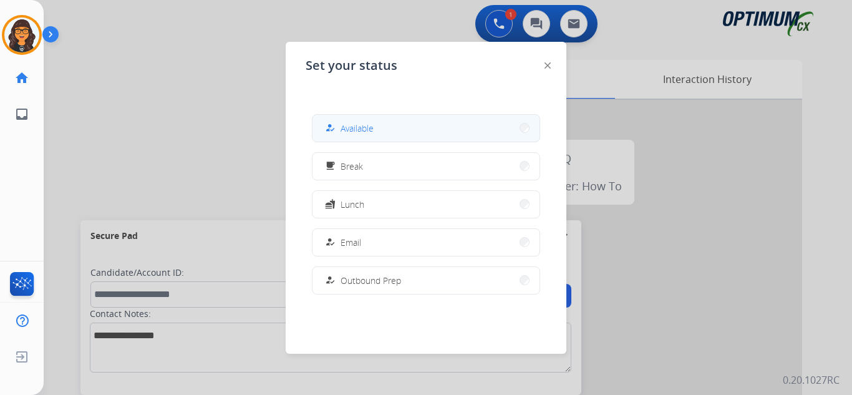
click at [392, 118] on button "how_to_reg Available" at bounding box center [425, 128] width 227 height 27
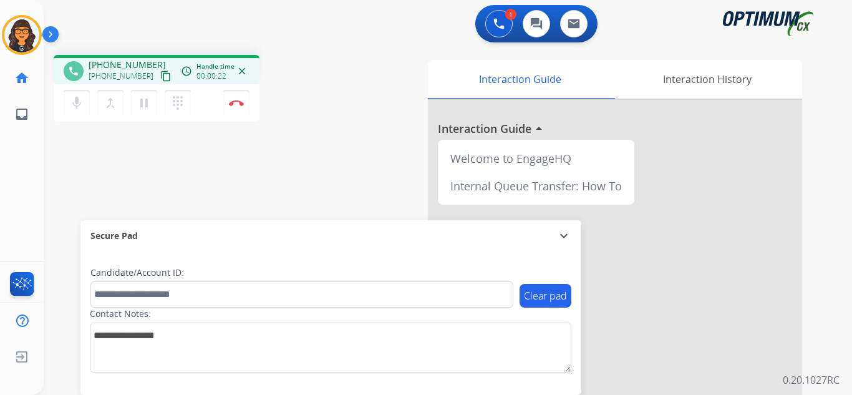
click at [160, 74] on mat-icon "content_copy" at bounding box center [165, 75] width 11 height 11
click at [239, 100] on img at bounding box center [236, 103] width 15 height 6
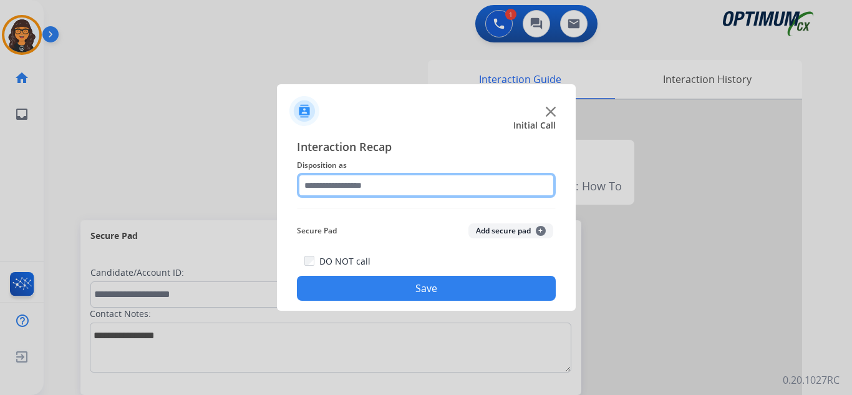
click at [330, 178] on input "text" at bounding box center [426, 185] width 259 height 25
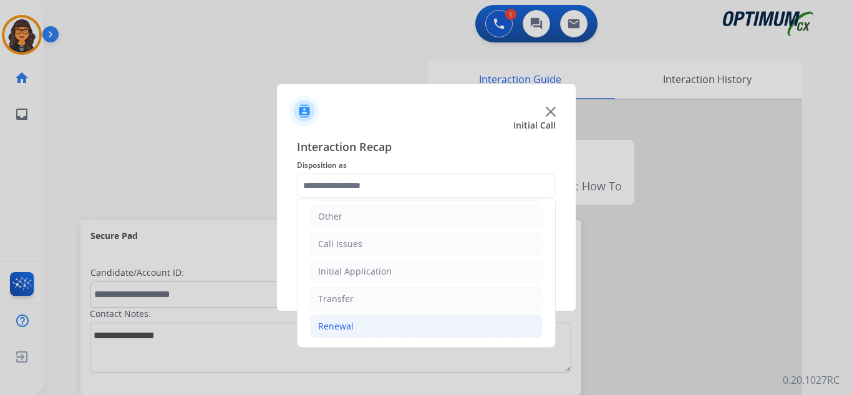
click at [330, 322] on div "Renewal" at bounding box center [336, 326] width 36 height 12
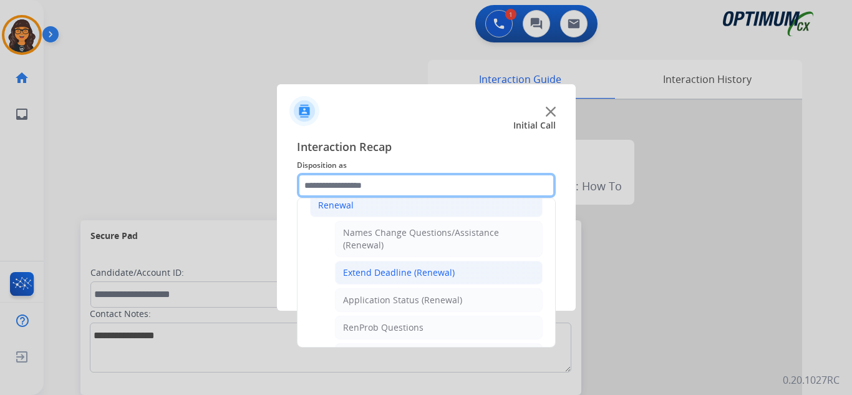
scroll to position [209, 0]
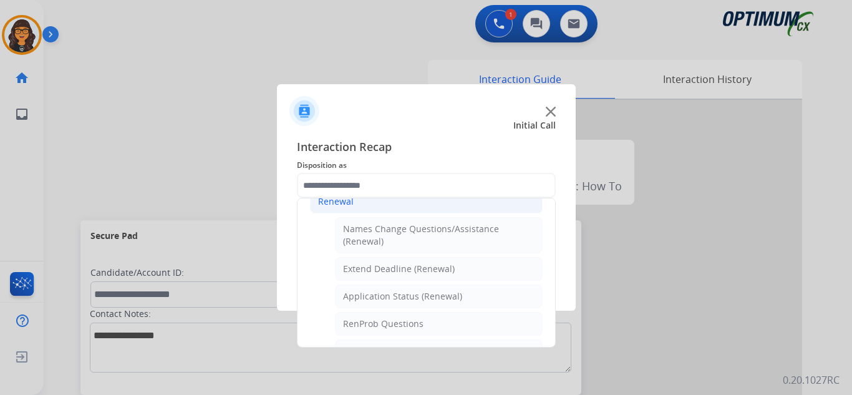
click at [398, 291] on li "Application Status (Renewal)" at bounding box center [439, 296] width 208 height 24
type input "**********"
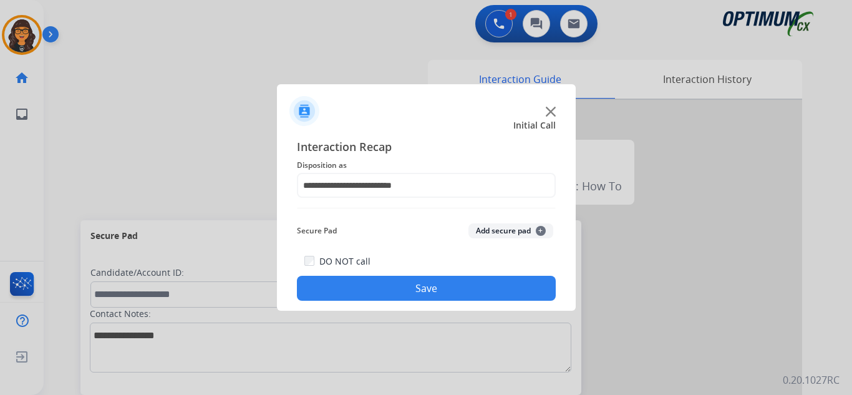
click at [401, 292] on button "Save" at bounding box center [426, 288] width 259 height 25
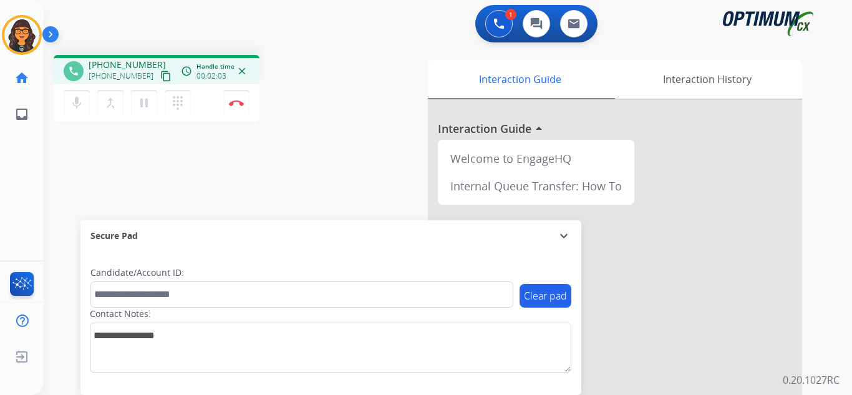
click at [160, 75] on mat-icon "content_copy" at bounding box center [165, 75] width 11 height 11
click at [233, 101] on img at bounding box center [236, 103] width 15 height 6
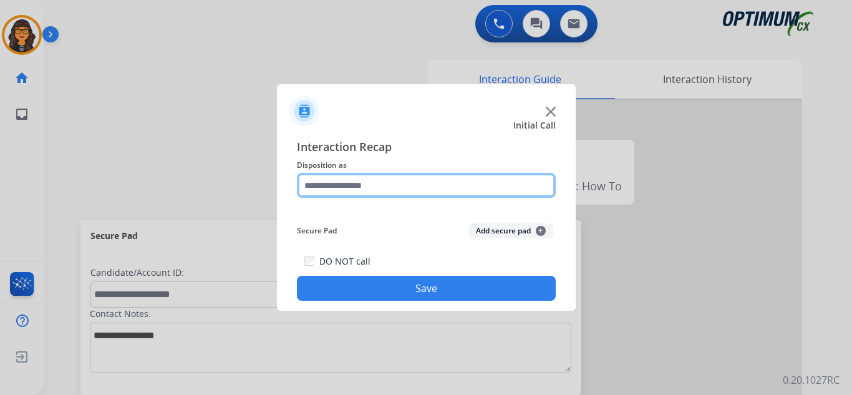
click at [359, 184] on input "text" at bounding box center [426, 185] width 259 height 25
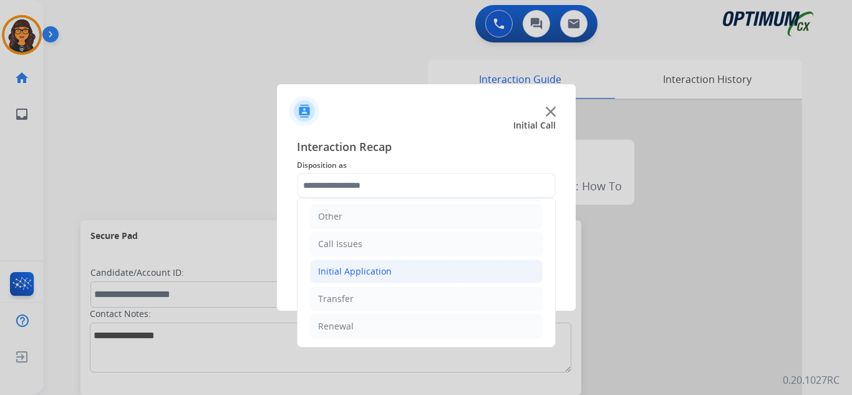
click at [364, 272] on div "Initial Application" at bounding box center [355, 271] width 74 height 12
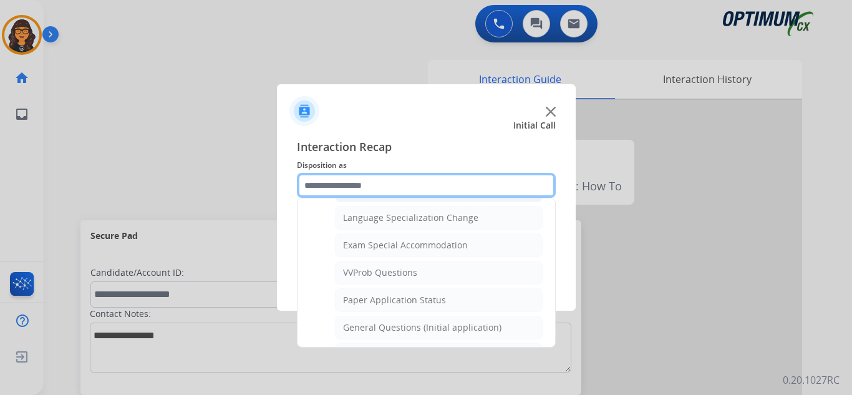
scroll to position [646, 0]
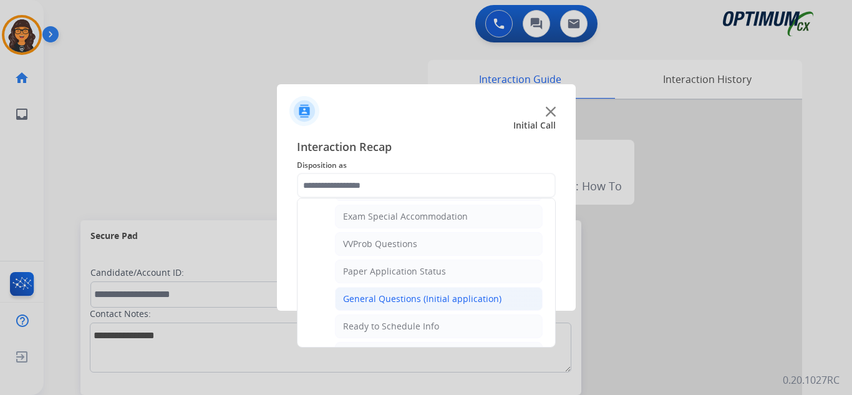
click at [405, 294] on div "General Questions (Initial application)" at bounding box center [422, 298] width 158 height 12
type input "**********"
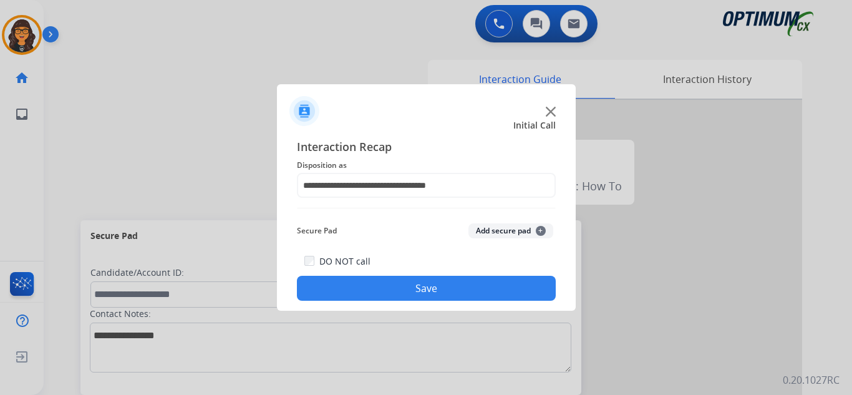
click at [420, 288] on button "Save" at bounding box center [426, 288] width 259 height 25
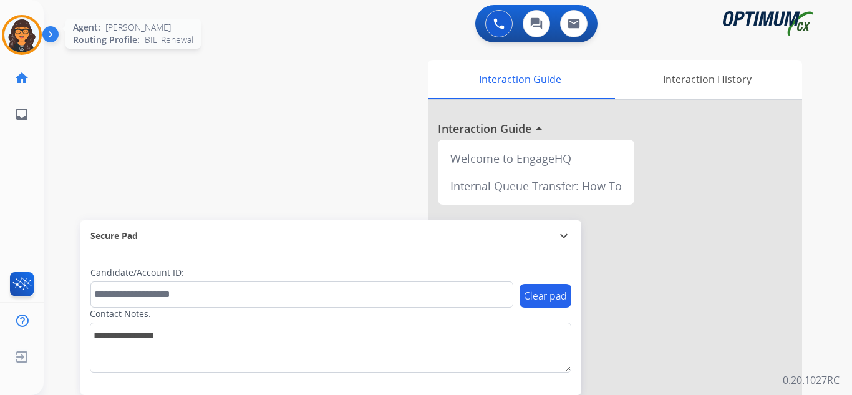
click at [21, 37] on img at bounding box center [21, 34] width 35 height 35
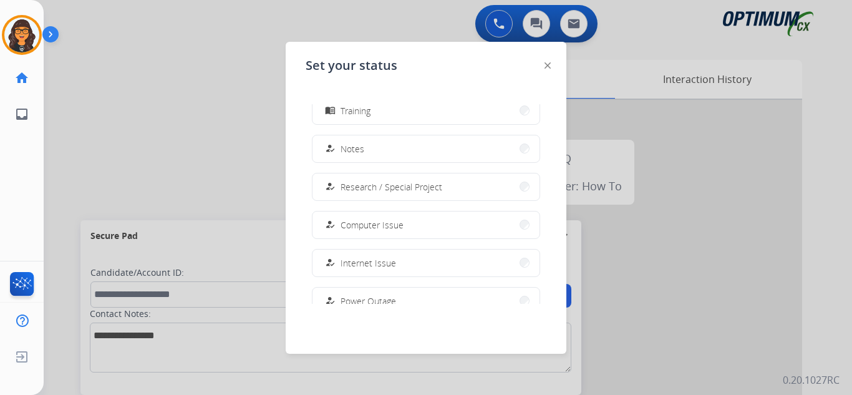
scroll to position [311, 0]
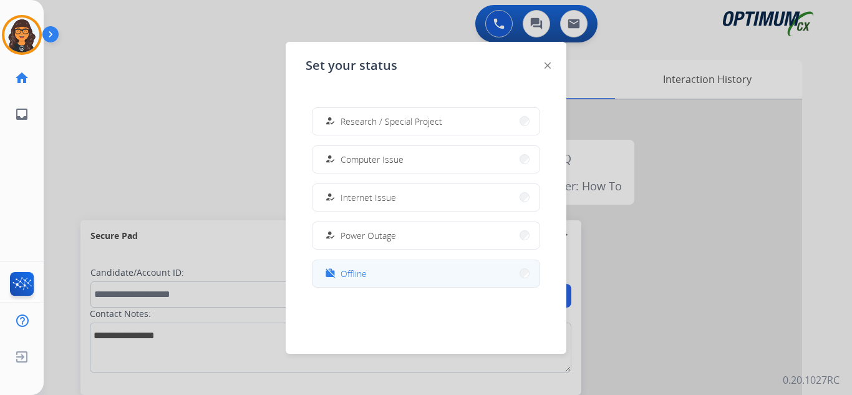
click at [358, 269] on span "Offline" at bounding box center [353, 273] width 26 height 13
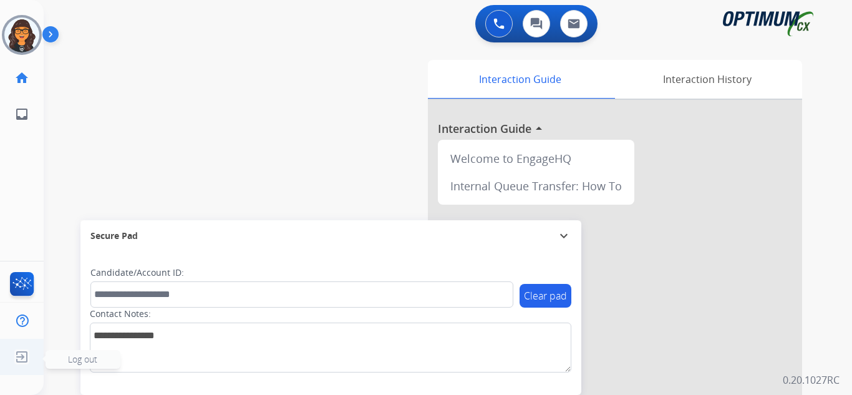
click at [26, 363] on img at bounding box center [22, 357] width 22 height 24
